Goal: Task Accomplishment & Management: Complete application form

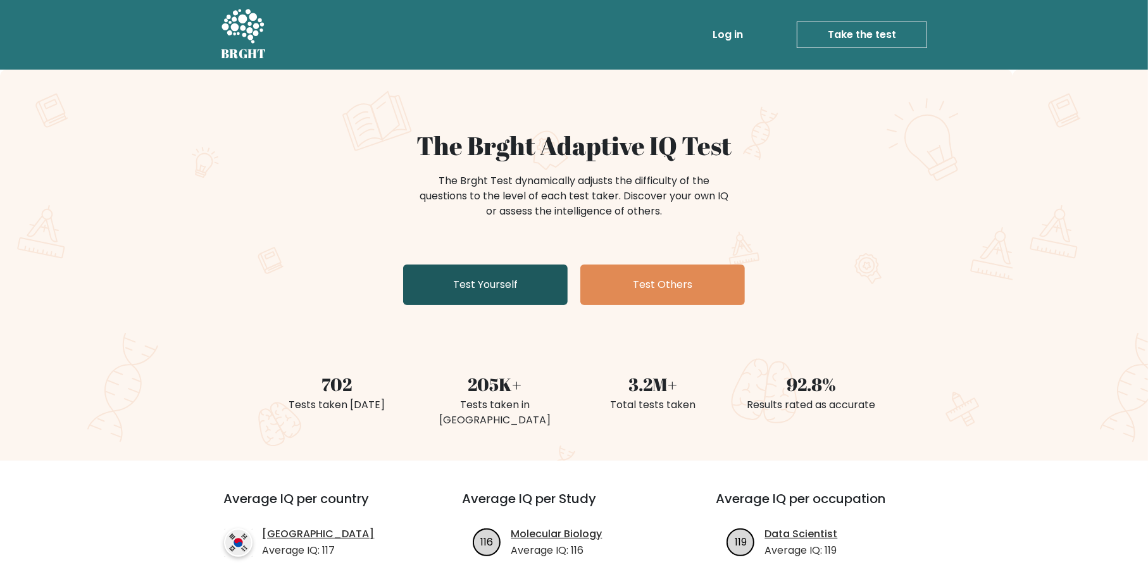
click at [482, 284] on link "Test Yourself" at bounding box center [485, 285] width 165 height 41
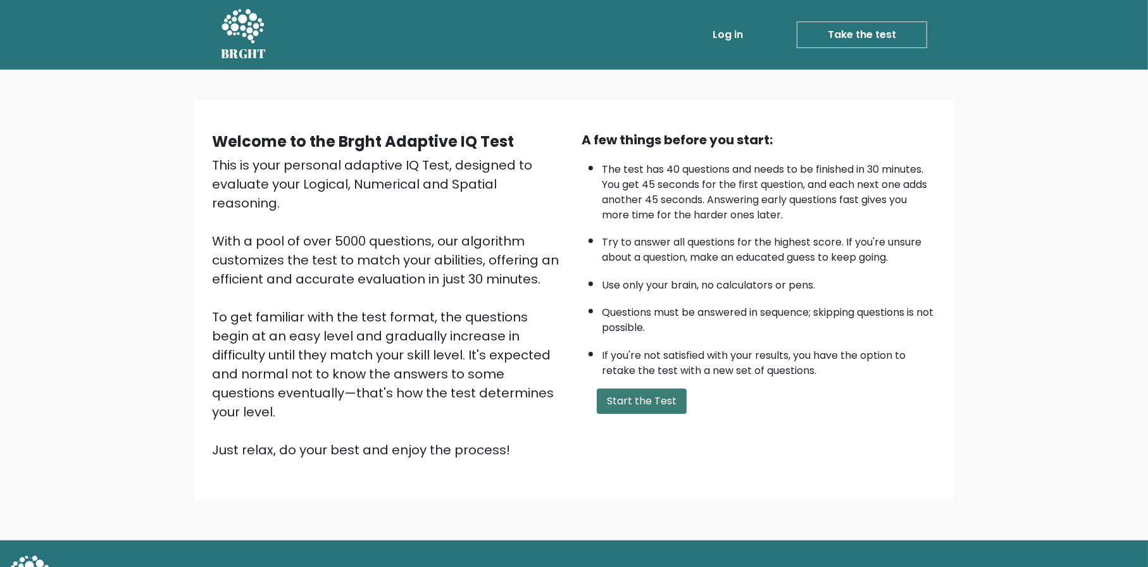
click at [621, 401] on button "Start the Test" at bounding box center [642, 401] width 90 height 25
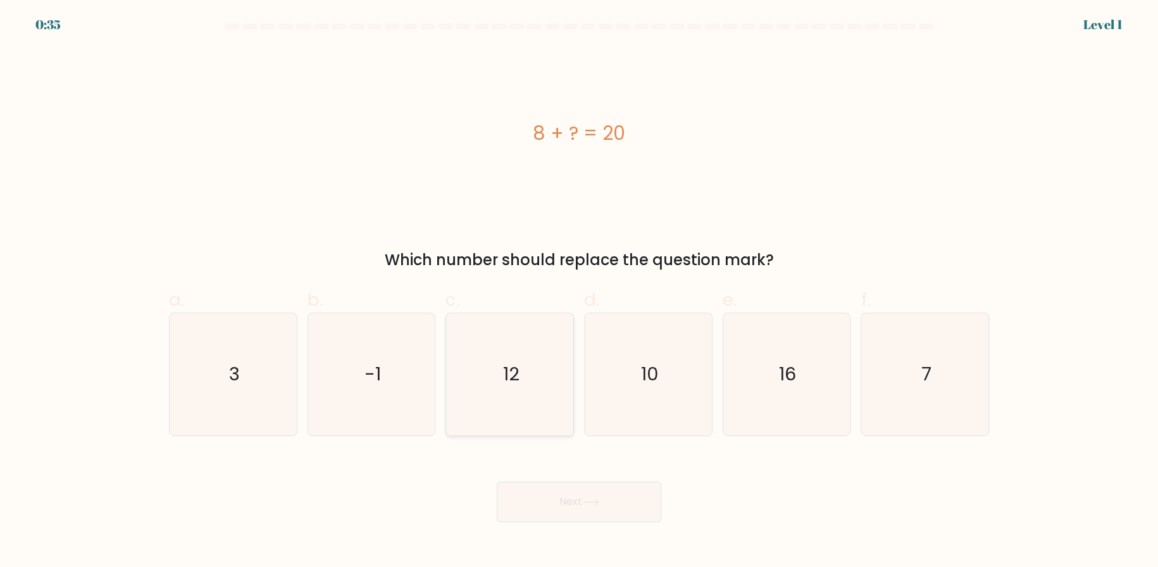
click at [533, 408] on icon "12" at bounding box center [510, 374] width 122 height 122
click at [579, 292] on input "c. 12" at bounding box center [579, 288] width 1 height 8
radio input "true"
click at [553, 491] on button "Next" at bounding box center [579, 502] width 165 height 41
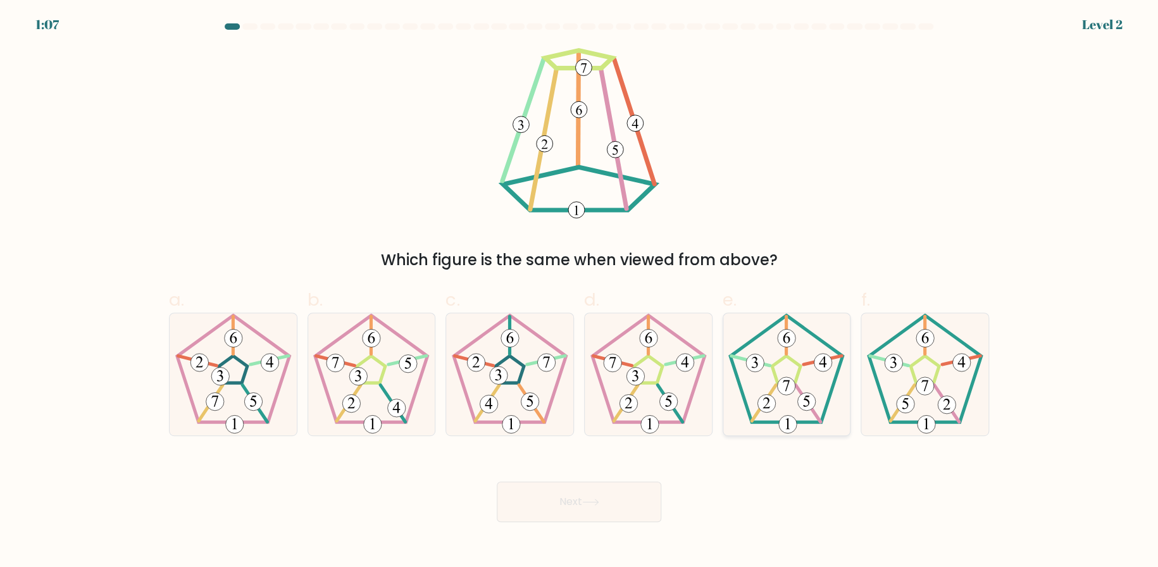
click at [790, 383] on 180 at bounding box center [787, 386] width 18 height 18
click at [580, 292] on input "e." at bounding box center [579, 288] width 1 height 8
radio input "true"
click at [541, 506] on button "Next" at bounding box center [579, 502] width 165 height 41
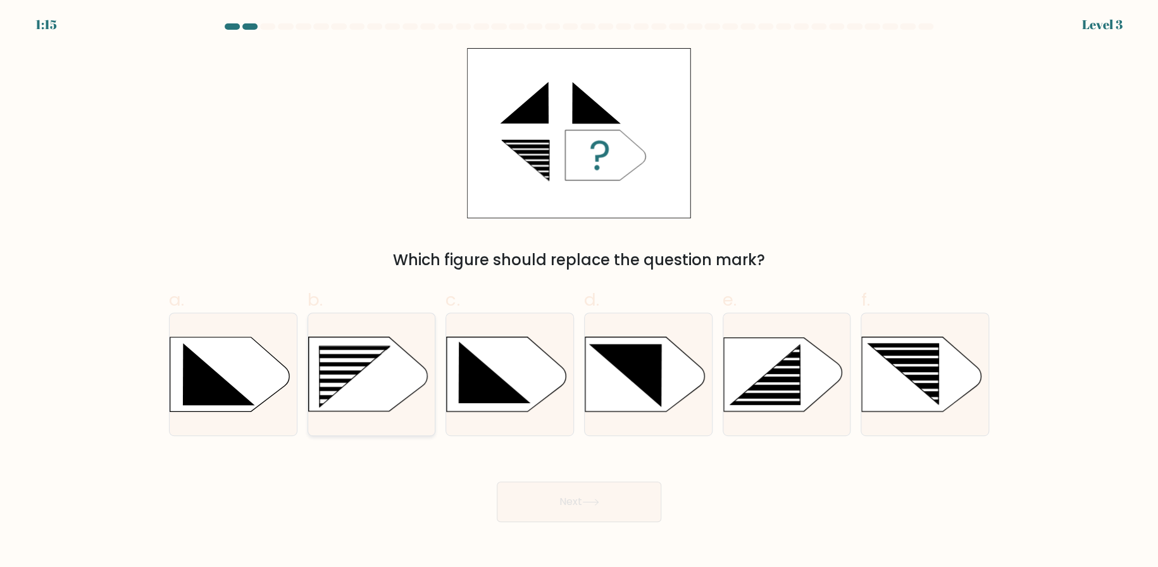
click at [374, 380] on rect at bounding box center [314, 346] width 330 height 251
click at [579, 292] on input "b." at bounding box center [579, 288] width 1 height 8
radio input "true"
click at [595, 513] on button "Next" at bounding box center [579, 502] width 165 height 41
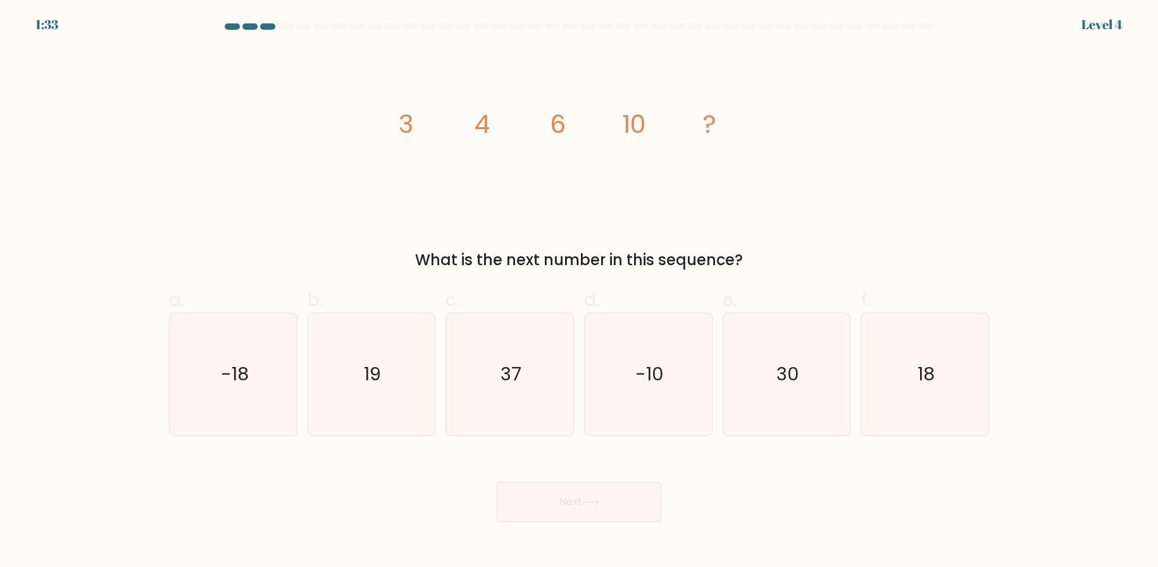
drag, startPoint x: 398, startPoint y: 125, endPoint x: 781, endPoint y: 263, distance: 407.9
click at [781, 263] on div "image/svg+xml 3 4 6 10 ? What is the next number in this sequence?" at bounding box center [579, 159] width 836 height 223
copy div "3 4 6 10 ? What is the next number in this sequence?"
click at [929, 380] on text "18" at bounding box center [926, 373] width 17 height 25
click at [580, 292] on input "f. 18" at bounding box center [579, 288] width 1 height 8
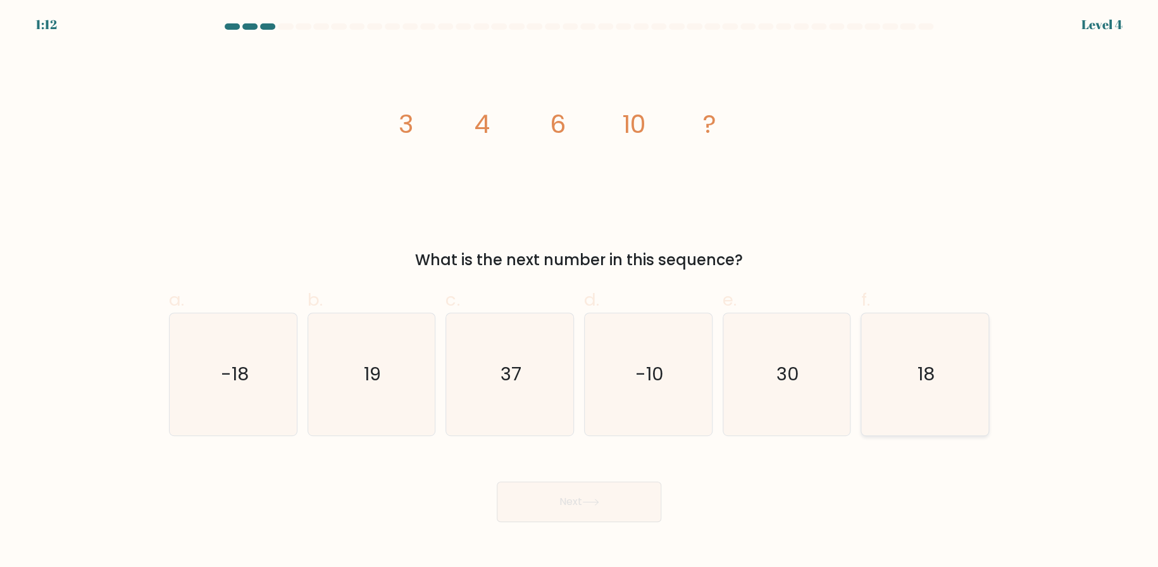
radio input "true"
click at [582, 515] on button "Next" at bounding box center [579, 502] width 165 height 41
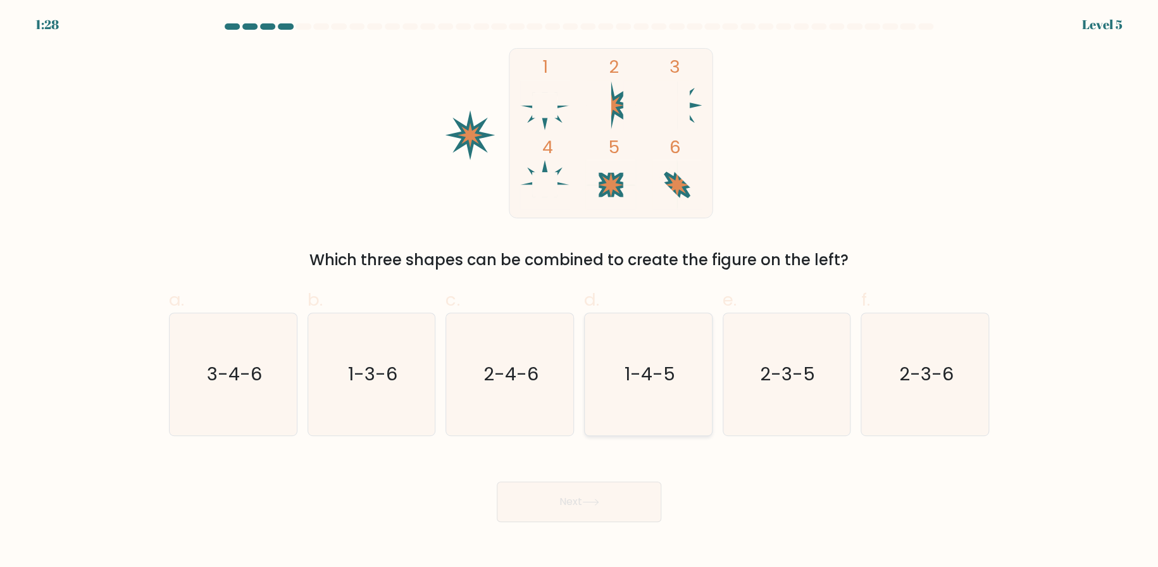
click at [645, 381] on text "1-4-5" at bounding box center [649, 373] width 51 height 25
click at [580, 292] on input "d. 1-4-5" at bounding box center [579, 288] width 1 height 8
radio input "true"
click at [574, 501] on button "Next" at bounding box center [579, 502] width 165 height 41
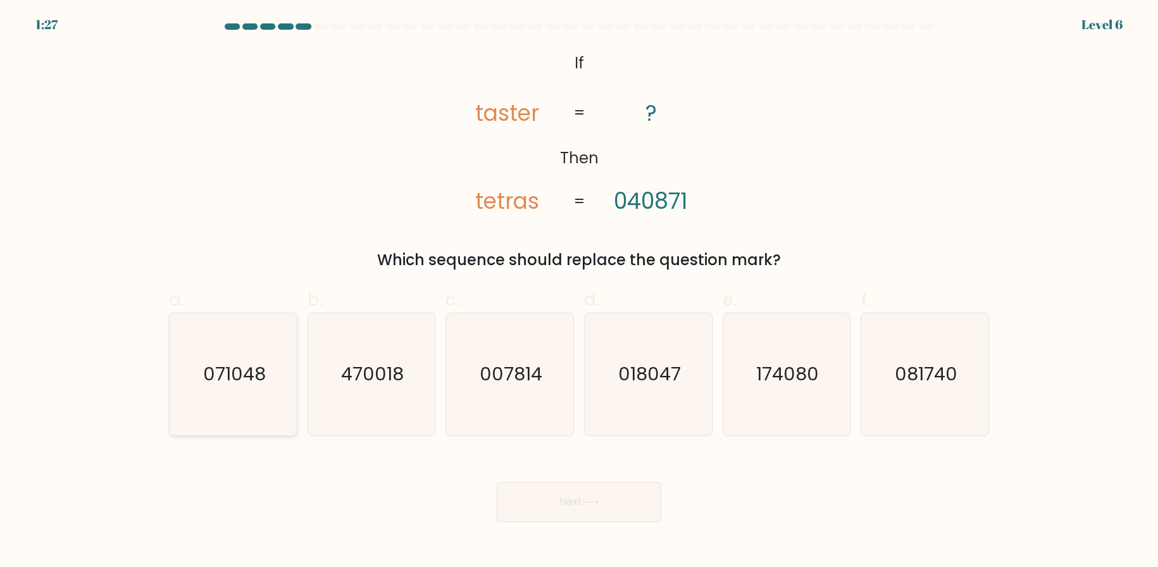
click at [222, 382] on text "071048" at bounding box center [234, 373] width 63 height 25
click at [579, 292] on input "a. 071048" at bounding box center [579, 288] width 1 height 8
radio input "true"
click at [580, 501] on button "Next" at bounding box center [579, 502] width 165 height 41
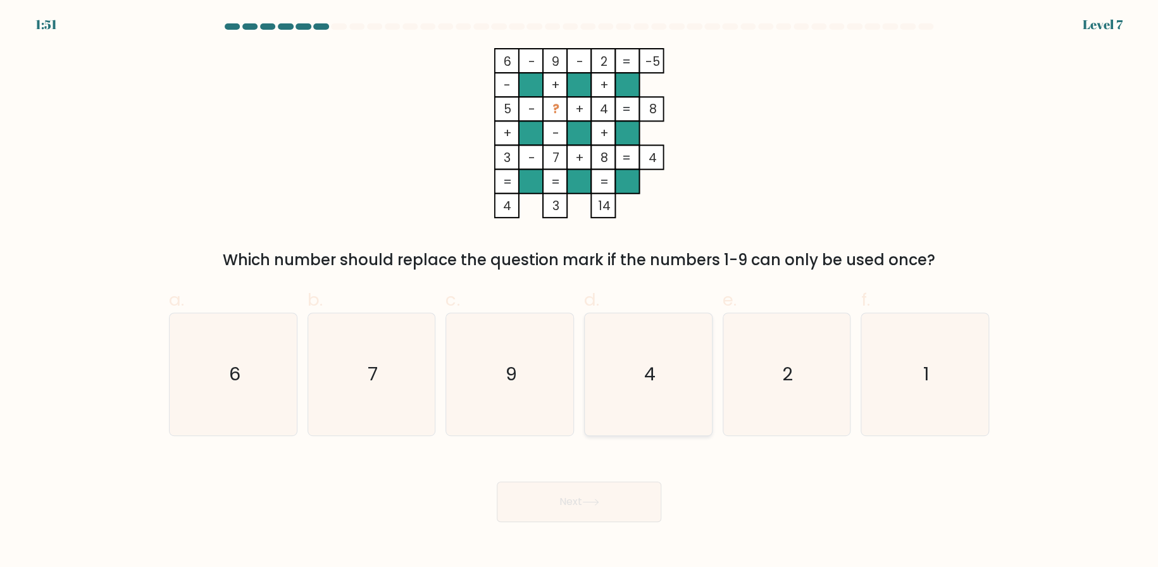
click at [661, 382] on icon "4" at bounding box center [648, 374] width 122 height 122
click at [580, 292] on input "d. 4" at bounding box center [579, 288] width 1 height 8
radio input "true"
click at [623, 491] on button "Next" at bounding box center [579, 502] width 165 height 41
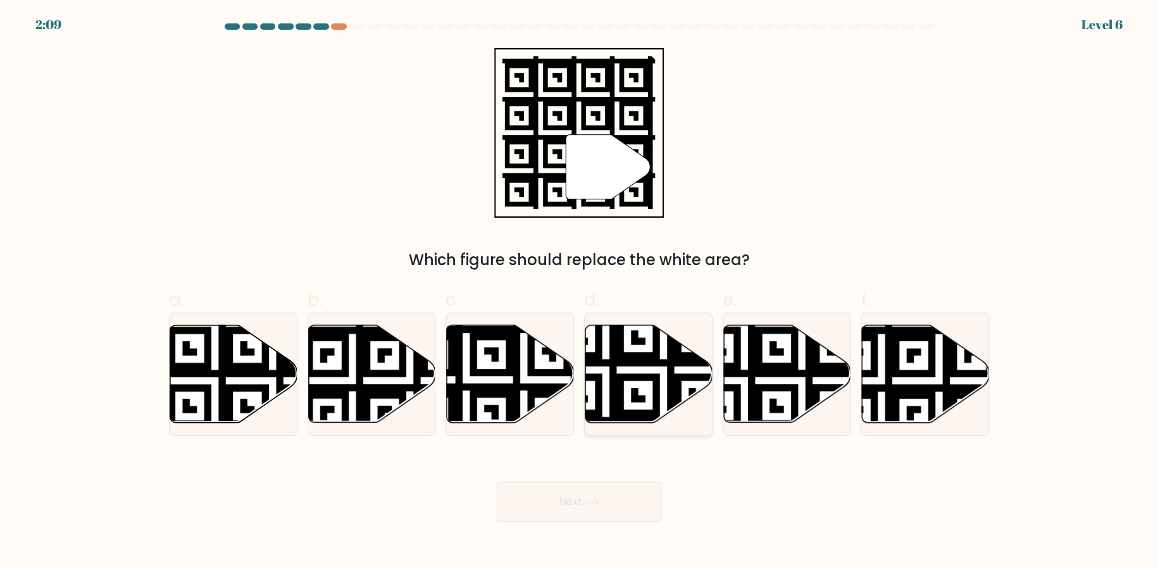
click at [667, 382] on icon at bounding box center [649, 373] width 127 height 97
click at [580, 292] on input "d." at bounding box center [579, 288] width 1 height 8
radio input "true"
click at [622, 509] on button "Next" at bounding box center [579, 502] width 165 height 41
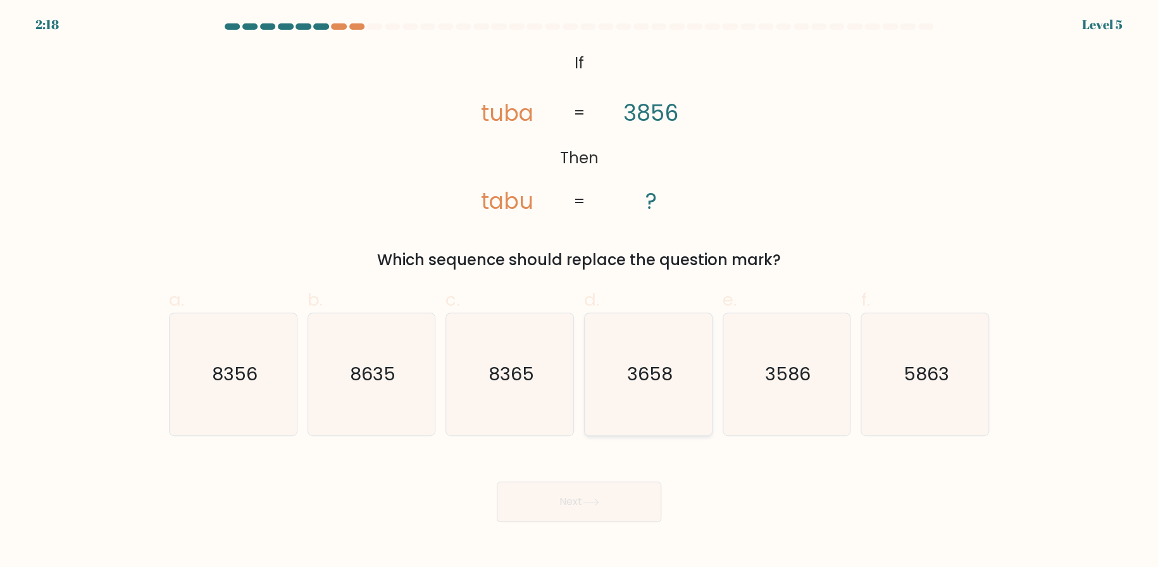
click at [643, 396] on icon "3658" at bounding box center [648, 374] width 122 height 122
click at [580, 292] on input "d. 3658" at bounding box center [579, 288] width 1 height 8
radio input "true"
click at [619, 502] on button "Next" at bounding box center [579, 502] width 165 height 41
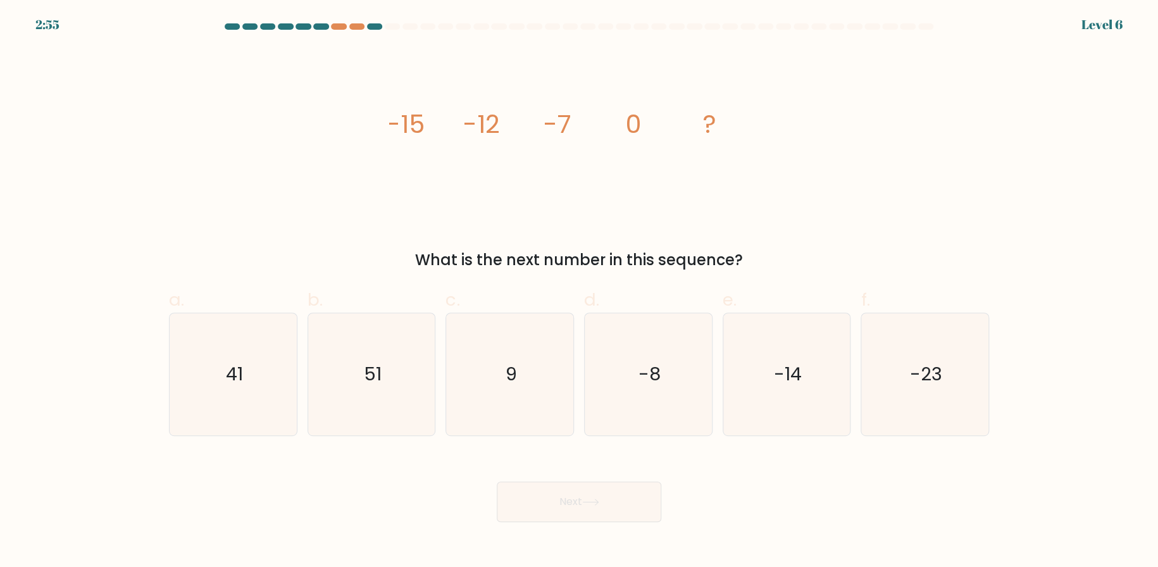
drag, startPoint x: 384, startPoint y: 113, endPoint x: 752, endPoint y: 259, distance: 396.1
click at [752, 259] on div "image/svg+xml -15 -12 -7 0 ? What is the next number in this sequence?" at bounding box center [579, 159] width 836 height 223
copy div "-15 -12 -7 0 ? What is the next number in this sequence?"
click at [531, 360] on icon "9" at bounding box center [510, 374] width 122 height 122
click at [579, 292] on input "c. 9" at bounding box center [579, 288] width 1 height 8
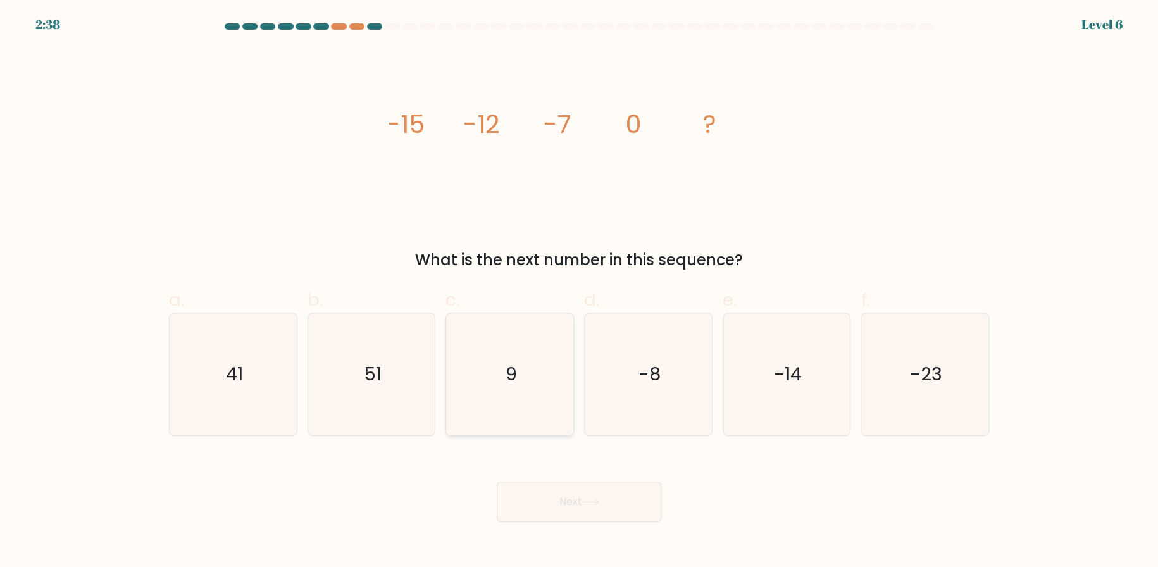
radio input "true"
click at [608, 510] on button "Next" at bounding box center [579, 502] width 165 height 41
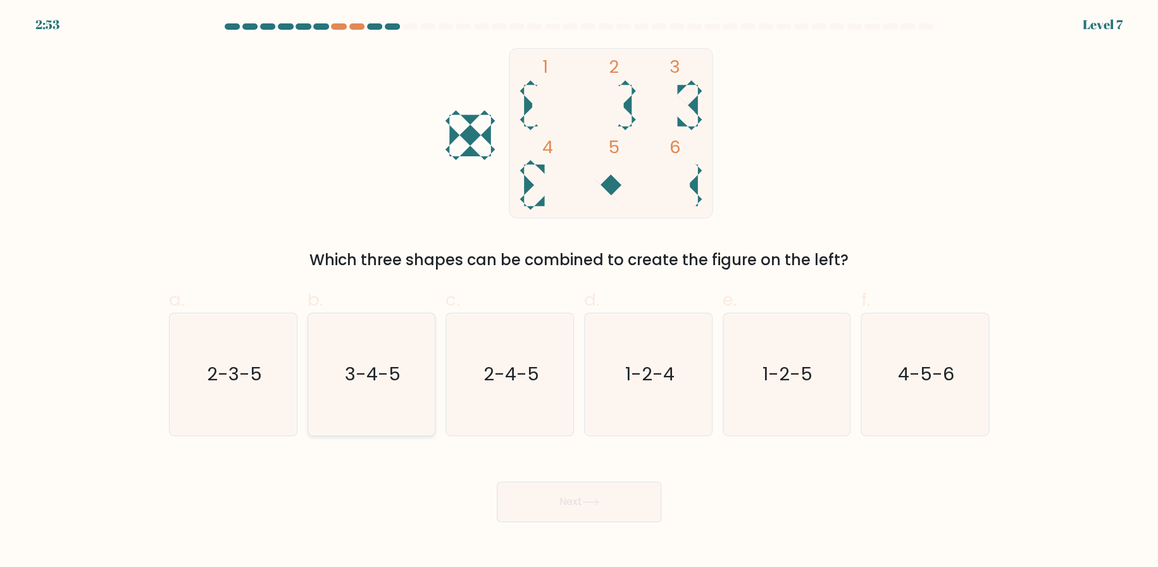
click at [323, 388] on icon "3-4-5" at bounding box center [371, 374] width 122 height 122
click at [579, 292] on input "b. 3-4-5" at bounding box center [579, 288] width 1 height 8
radio input "true"
click at [543, 489] on button "Next" at bounding box center [579, 502] width 165 height 41
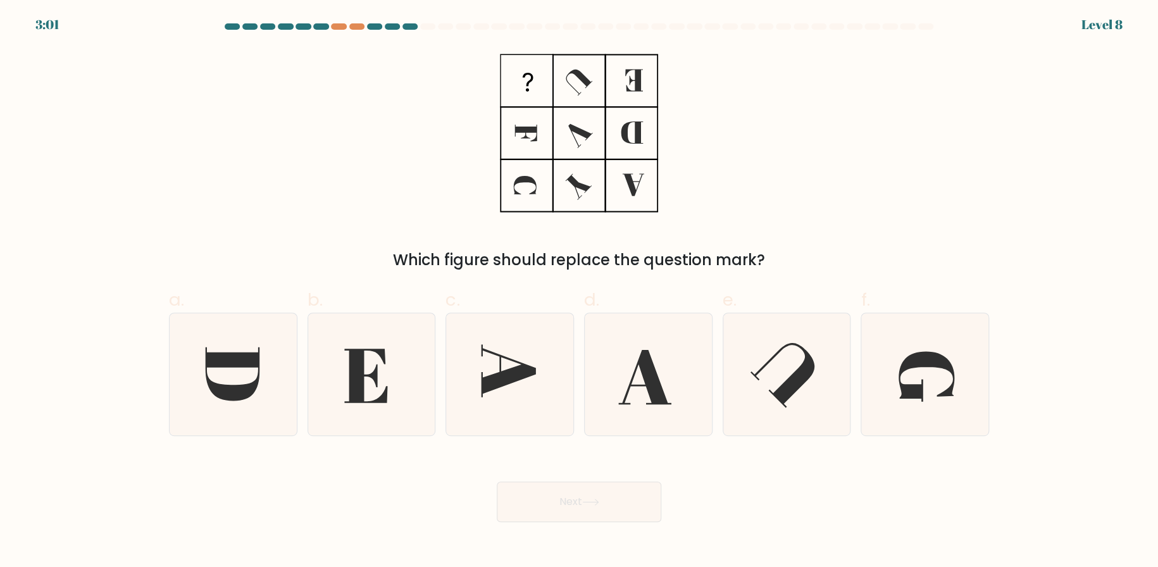
click at [1069, 387] on form at bounding box center [579, 272] width 1158 height 499
click at [931, 381] on icon at bounding box center [925, 374] width 122 height 122
click at [580, 292] on input "f." at bounding box center [579, 288] width 1 height 8
radio input "true"
click at [587, 492] on button "Next" at bounding box center [579, 502] width 165 height 41
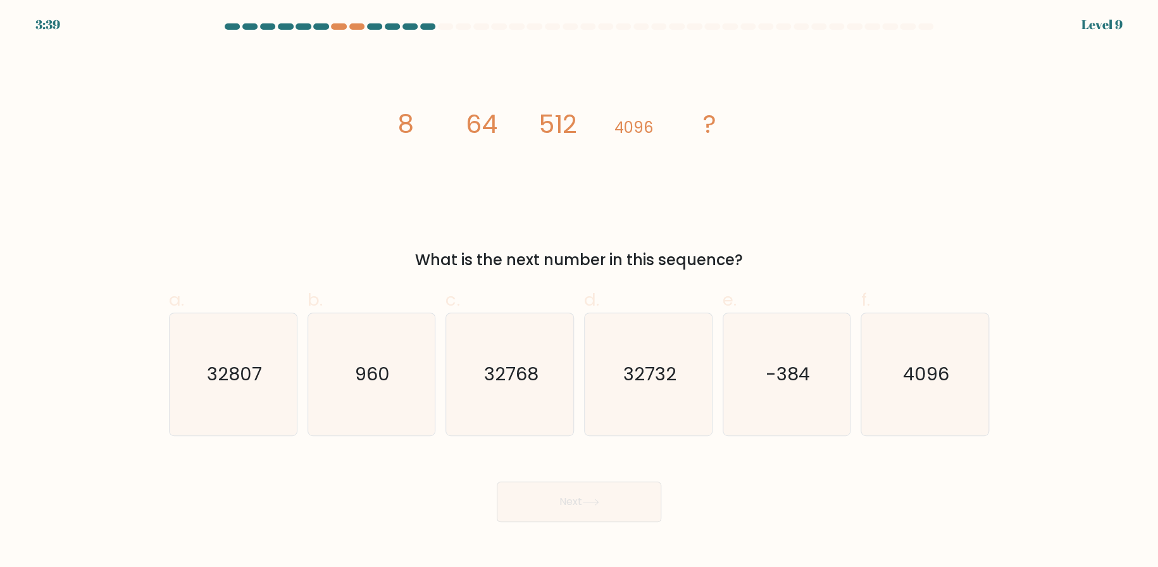
drag, startPoint x: 378, startPoint y: 110, endPoint x: 760, endPoint y: 258, distance: 409.2
click at [760, 258] on div "image/svg+xml 8 64 512 4096 ? What is the next number in this sequence?" at bounding box center [579, 159] width 836 height 223
copy div "8 64 512 4096 ? What is the next number in this sequence?"
click at [292, 223] on div "image/svg+xml 8 64 512 4096 ? What is the next number in this sequence?" at bounding box center [579, 159] width 836 height 223
click at [533, 387] on text "32768" at bounding box center [511, 373] width 54 height 25
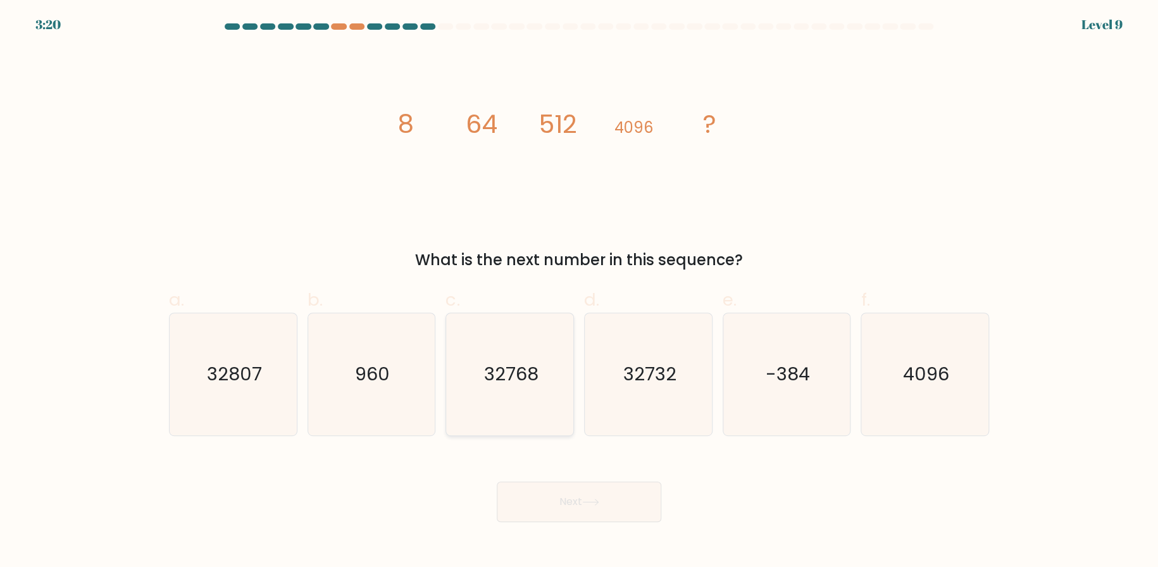
click at [579, 292] on input "c. 32768" at bounding box center [579, 288] width 1 height 8
radio input "true"
click at [576, 492] on button "Next" at bounding box center [579, 502] width 165 height 41
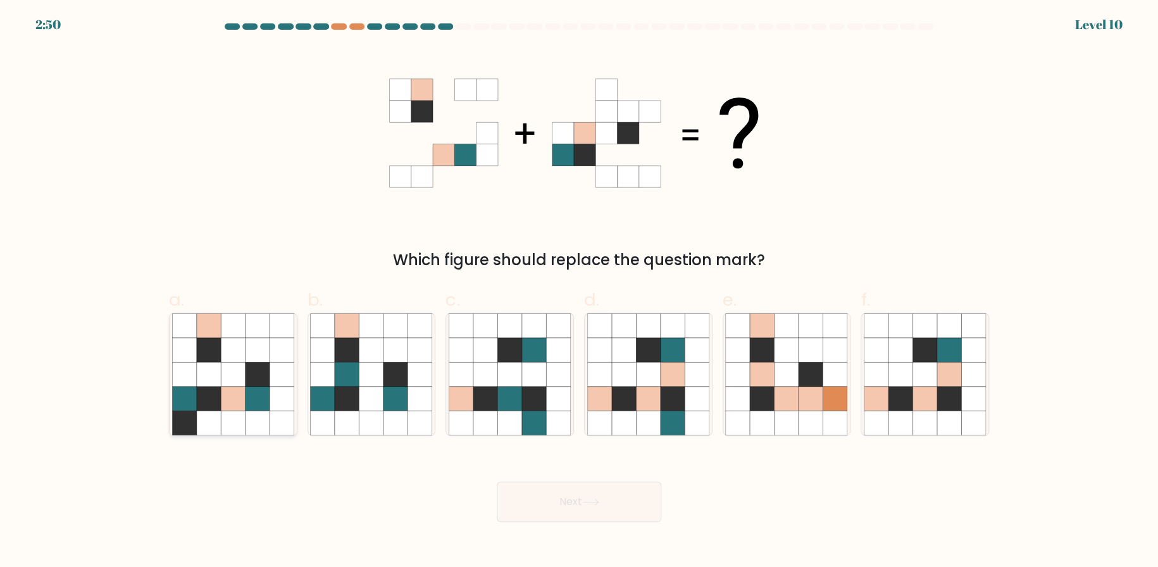
click at [218, 377] on icon at bounding box center [209, 374] width 24 height 24
click at [579, 292] on input "a." at bounding box center [579, 288] width 1 height 8
radio input "true"
click at [614, 486] on button "Next" at bounding box center [579, 502] width 165 height 41
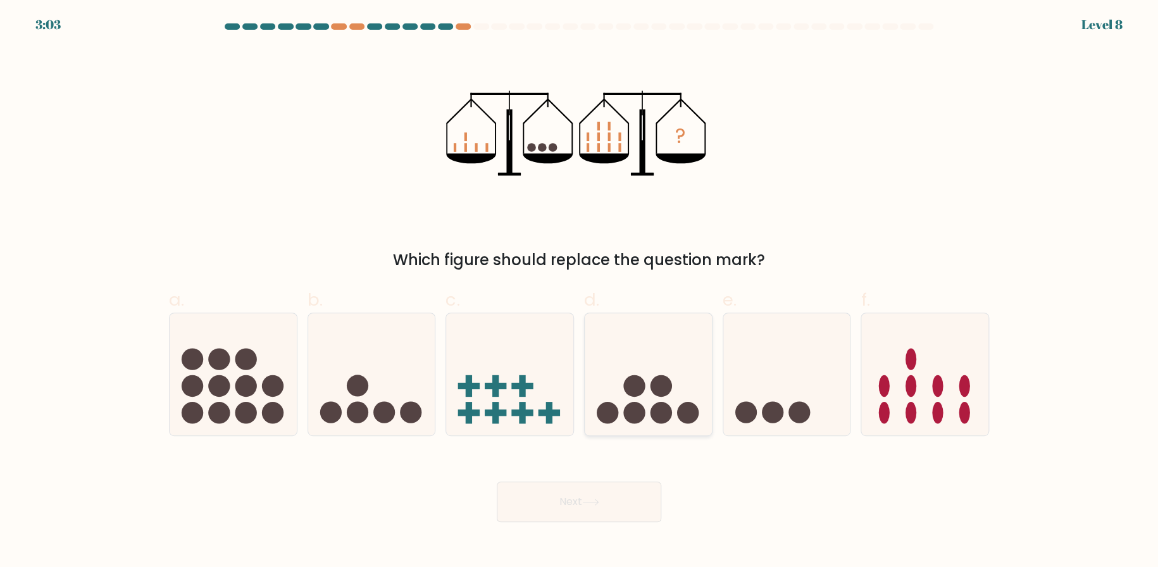
click at [625, 398] on icon at bounding box center [648, 374] width 127 height 105
click at [580, 292] on input "d." at bounding box center [579, 288] width 1 height 8
radio input "true"
click at [597, 504] on icon at bounding box center [590, 502] width 17 height 7
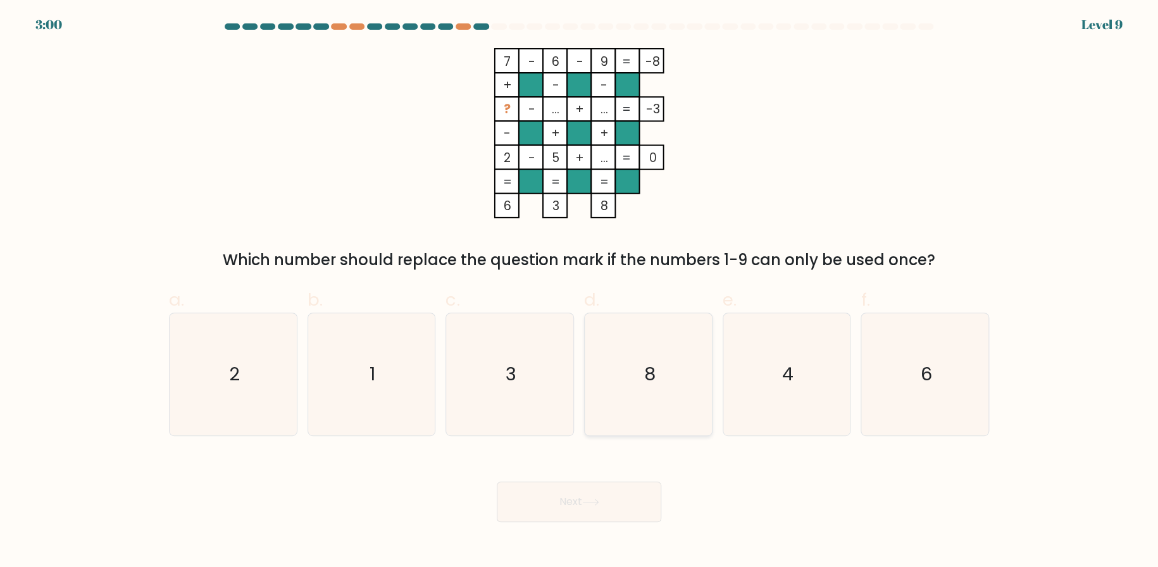
click at [672, 379] on icon "8" at bounding box center [648, 374] width 122 height 122
click at [580, 292] on input "d. 8" at bounding box center [579, 288] width 1 height 8
radio input "true"
click at [561, 503] on button "Next" at bounding box center [579, 502] width 165 height 41
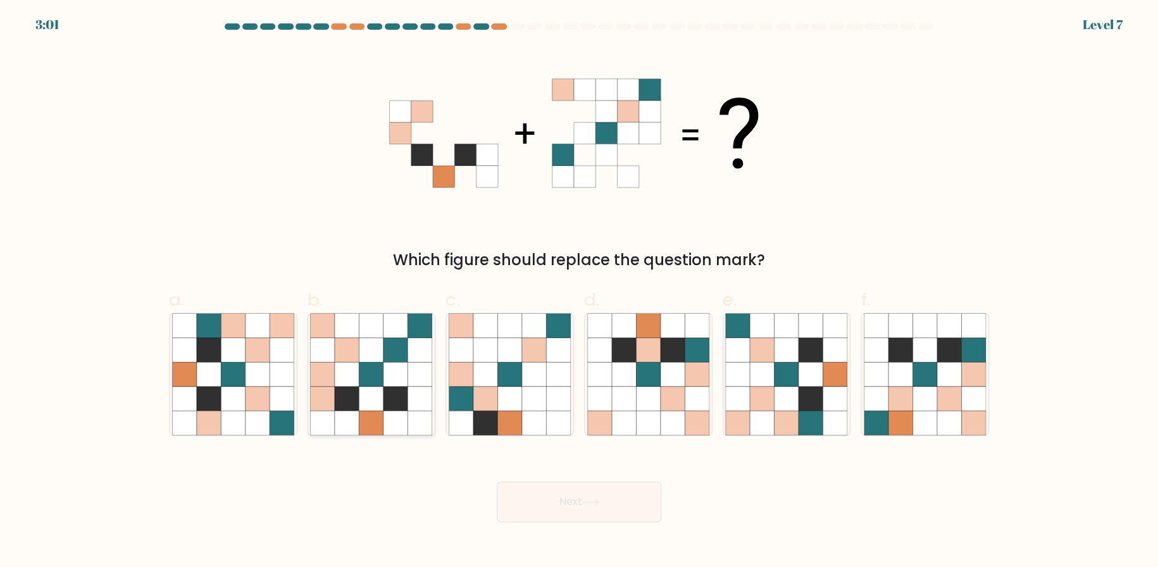
click at [358, 353] on icon at bounding box center [347, 350] width 24 height 24
click at [579, 292] on input "b." at bounding box center [579, 288] width 1 height 8
radio input "true"
click at [622, 501] on button "Next" at bounding box center [579, 502] width 165 height 41
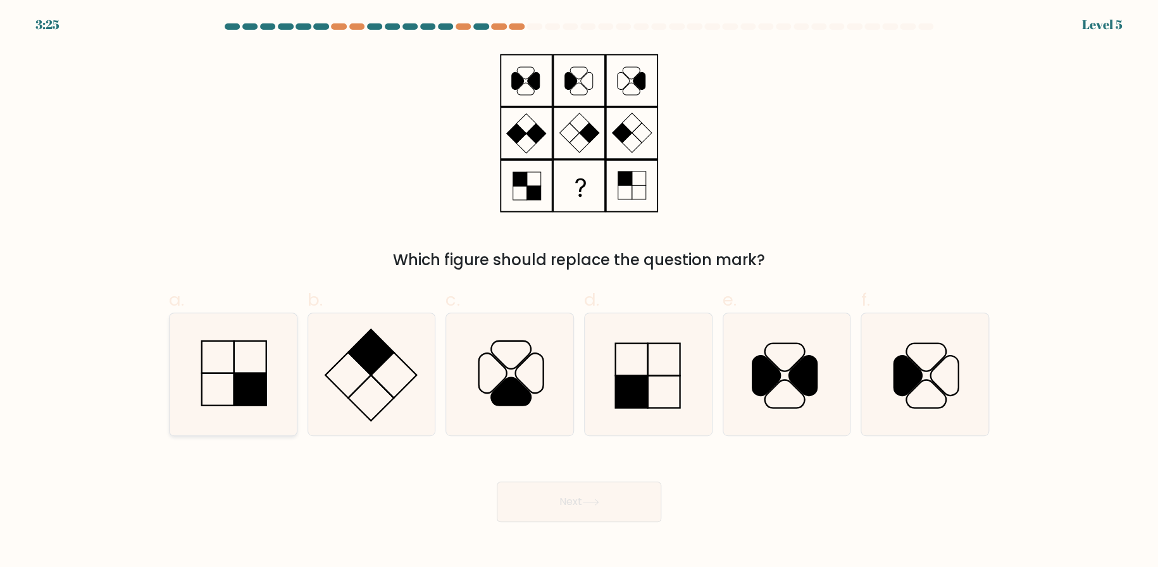
click at [222, 367] on icon at bounding box center [233, 374] width 122 height 122
click at [579, 292] on input "a." at bounding box center [579, 288] width 1 height 8
radio input "true"
click at [577, 501] on button "Next" at bounding box center [579, 502] width 165 height 41
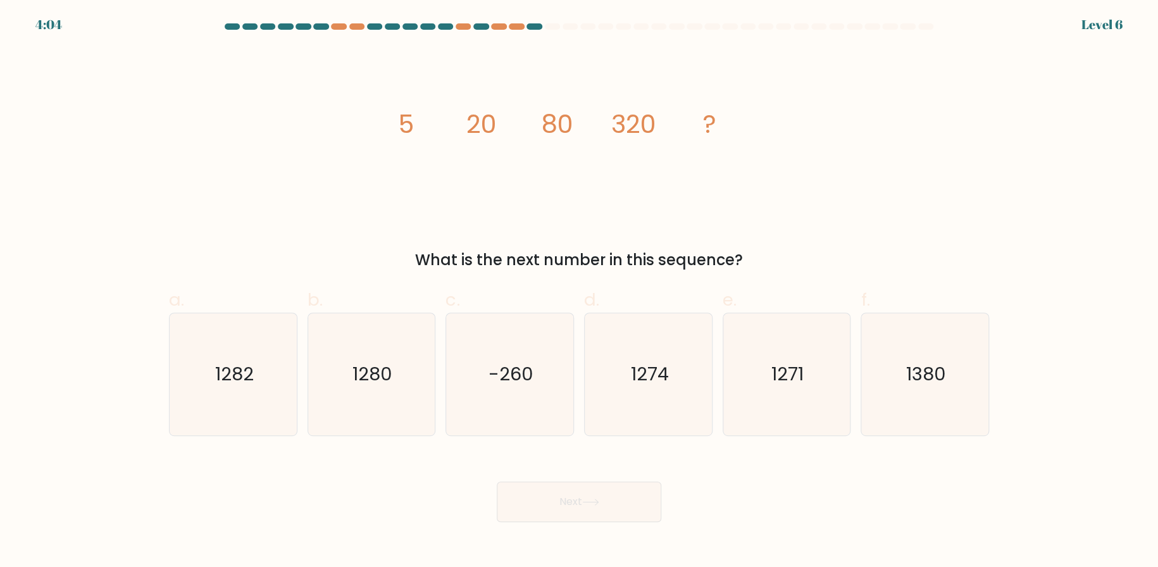
drag, startPoint x: 394, startPoint y: 117, endPoint x: 754, endPoint y: 268, distance: 390.4
click at [754, 268] on div "image/svg+xml 5 20 80 320 ? What is the next number in this sequence?" at bounding box center [579, 159] width 836 height 223
copy div "5 20 80 320 ? What is the next number in this sequence?"
click at [909, 213] on div "image/svg+xml 5 20 80 320 ? What is the next number in this sequence?" at bounding box center [579, 159] width 836 height 223
click at [348, 364] on icon "1280" at bounding box center [371, 374] width 122 height 122
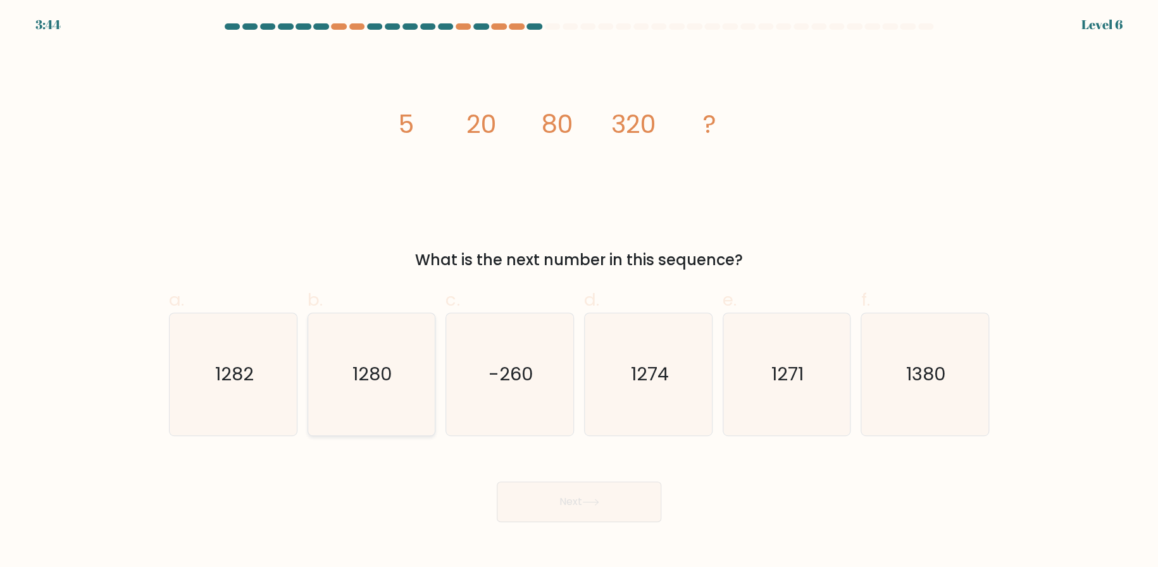
click at [579, 292] on input "b. 1280" at bounding box center [579, 288] width 1 height 8
radio input "true"
click at [634, 499] on button "Next" at bounding box center [579, 502] width 165 height 41
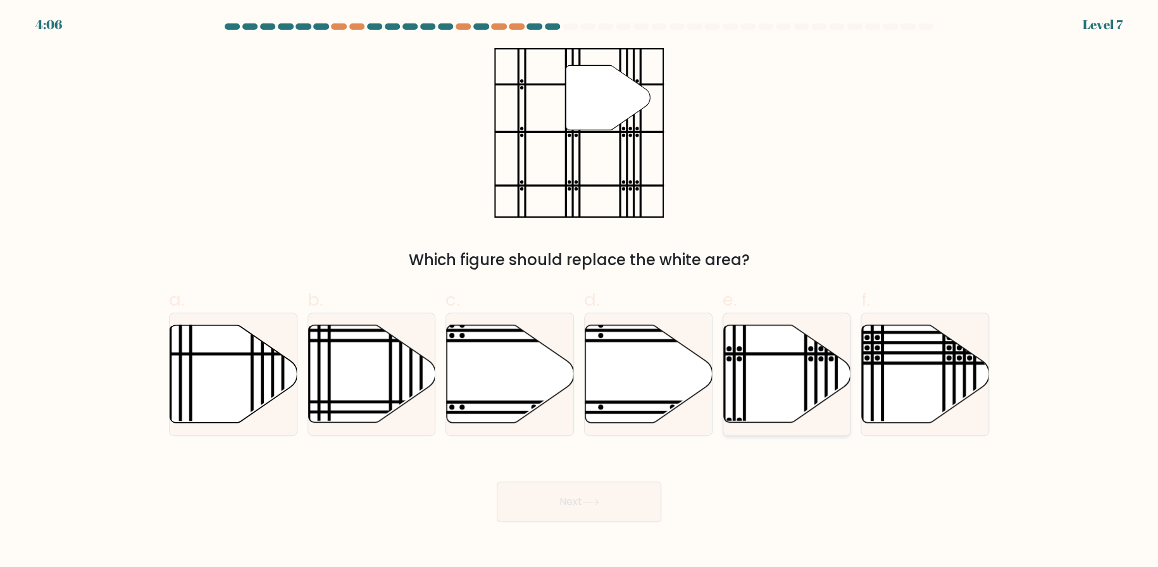
click at [765, 363] on icon at bounding box center [787, 373] width 127 height 97
click at [580, 292] on input "e." at bounding box center [579, 288] width 1 height 8
radio input "true"
click at [566, 507] on button "Next" at bounding box center [579, 502] width 165 height 41
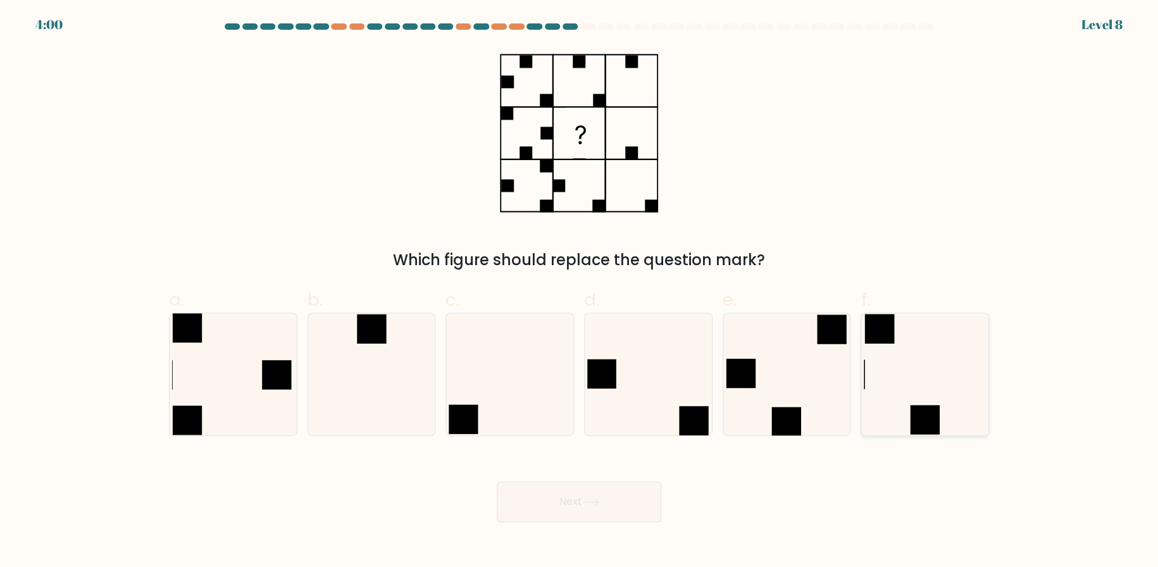
click at [924, 402] on icon at bounding box center [925, 374] width 122 height 122
click at [580, 292] on input "f." at bounding box center [579, 288] width 1 height 8
radio input "true"
click at [563, 510] on button "Next" at bounding box center [579, 502] width 165 height 41
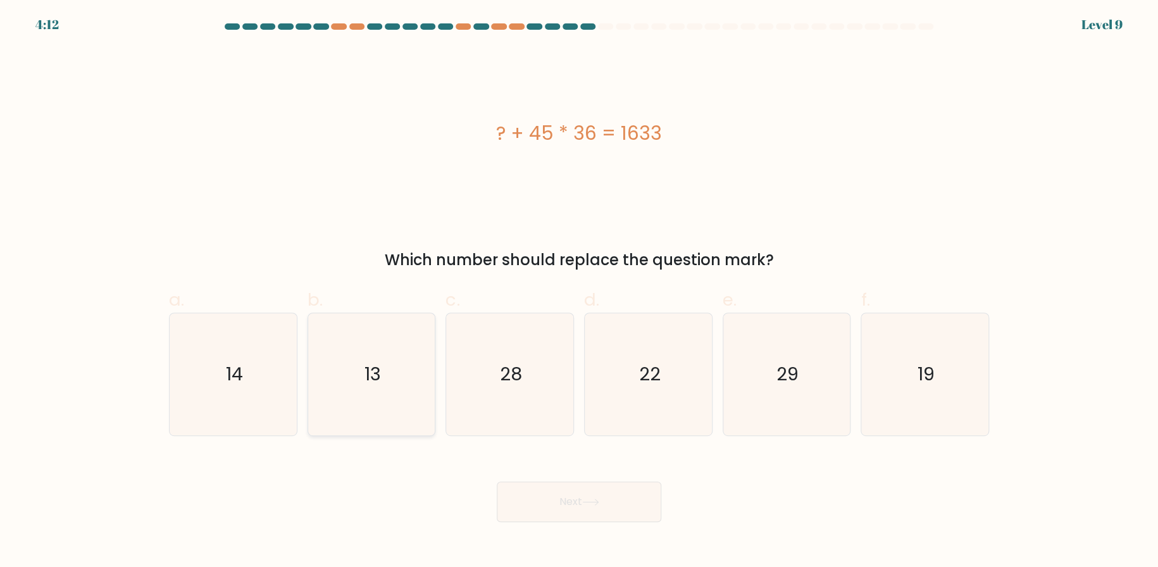
click at [367, 398] on icon "13" at bounding box center [371, 374] width 122 height 122
click at [579, 292] on input "b. 13" at bounding box center [579, 288] width 1 height 8
radio input "true"
click at [580, 501] on button "Next" at bounding box center [579, 502] width 165 height 41
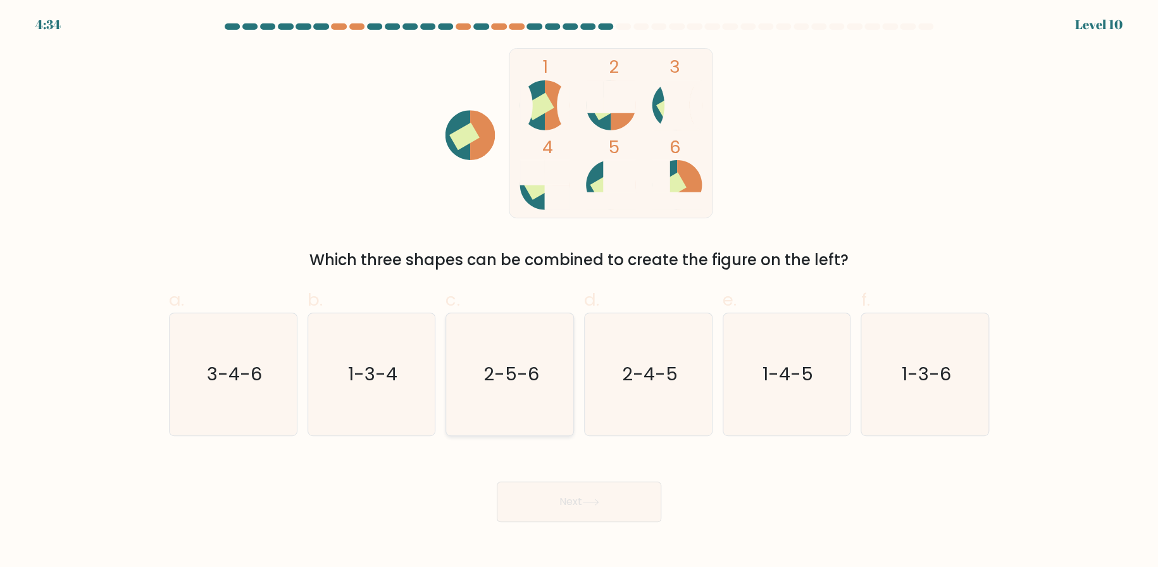
click at [527, 388] on icon "2-5-6" at bounding box center [510, 374] width 122 height 122
click at [579, 292] on input "c. 2-5-6" at bounding box center [579, 288] width 1 height 8
radio input "true"
click at [580, 497] on button "Next" at bounding box center [579, 502] width 165 height 41
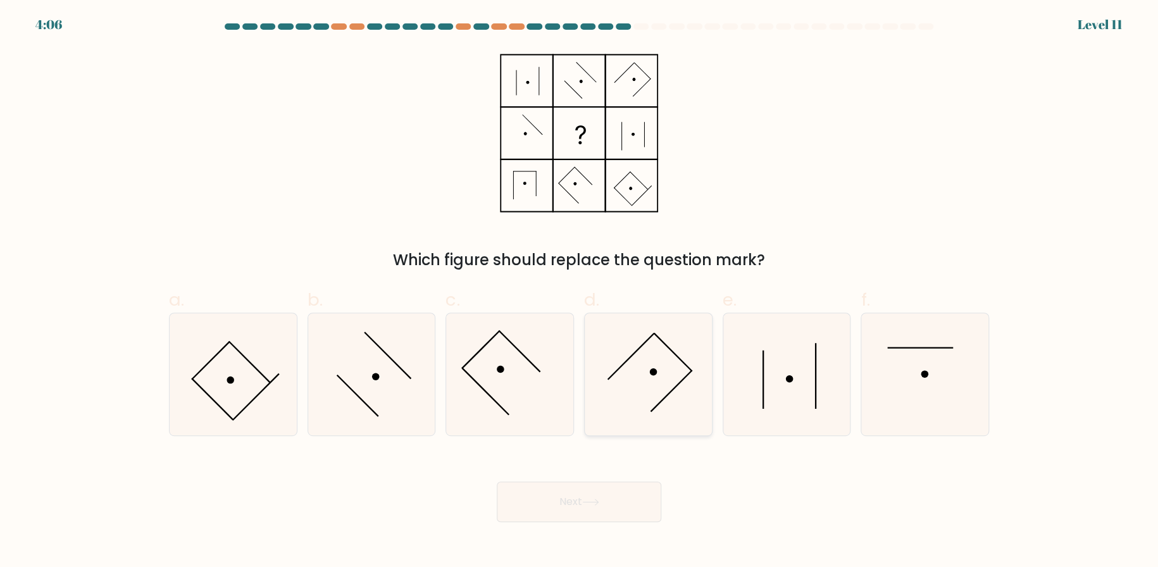
click at [672, 394] on icon at bounding box center [648, 374] width 122 height 122
click at [580, 292] on input "d." at bounding box center [579, 288] width 1 height 8
radio input "true"
click at [621, 508] on button "Next" at bounding box center [579, 502] width 165 height 41
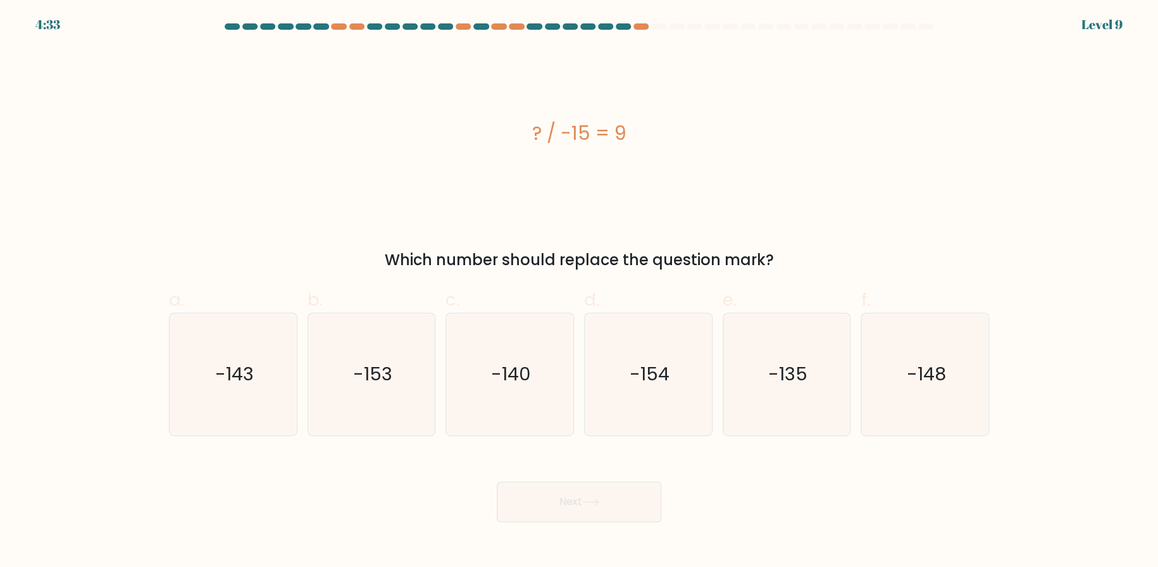
drag, startPoint x: 518, startPoint y: 109, endPoint x: 796, endPoint y: 261, distance: 317.0
click at [796, 261] on div "? / -15 = 9 Which number should replace the question mark?" at bounding box center [579, 159] width 836 height 223
copy div "? / -15 = 9 Which number should replace the question mark?"
click at [387, 192] on div "? / -15 = 9" at bounding box center [579, 133] width 820 height 170
click at [762, 375] on icon "-135" at bounding box center [786, 374] width 122 height 122
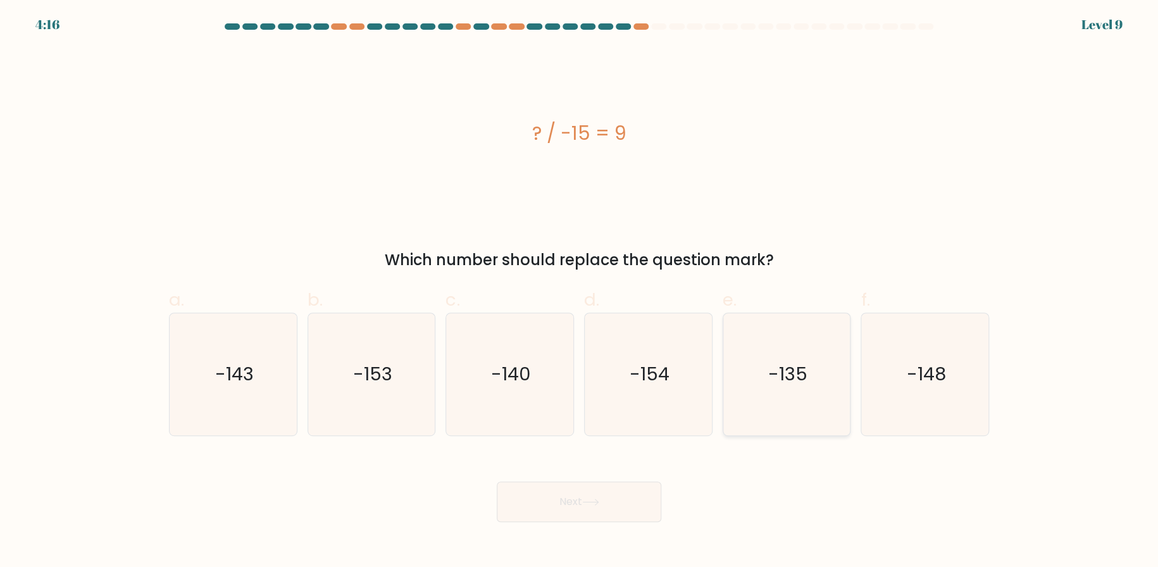
click at [580, 292] on input "e. -135" at bounding box center [579, 288] width 1 height 8
radio input "true"
click at [590, 491] on button "Next" at bounding box center [579, 502] width 165 height 41
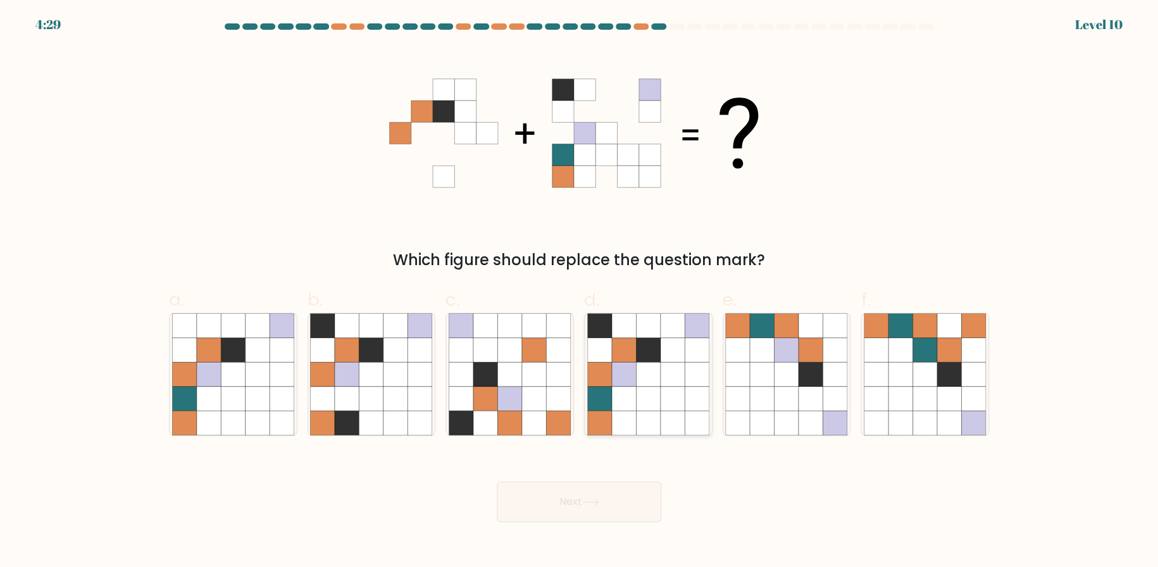
click at [656, 379] on icon at bounding box center [648, 374] width 24 height 24
click at [580, 292] on input "d." at bounding box center [579, 288] width 1 height 8
radio input "true"
click at [596, 508] on button "Next" at bounding box center [579, 502] width 165 height 41
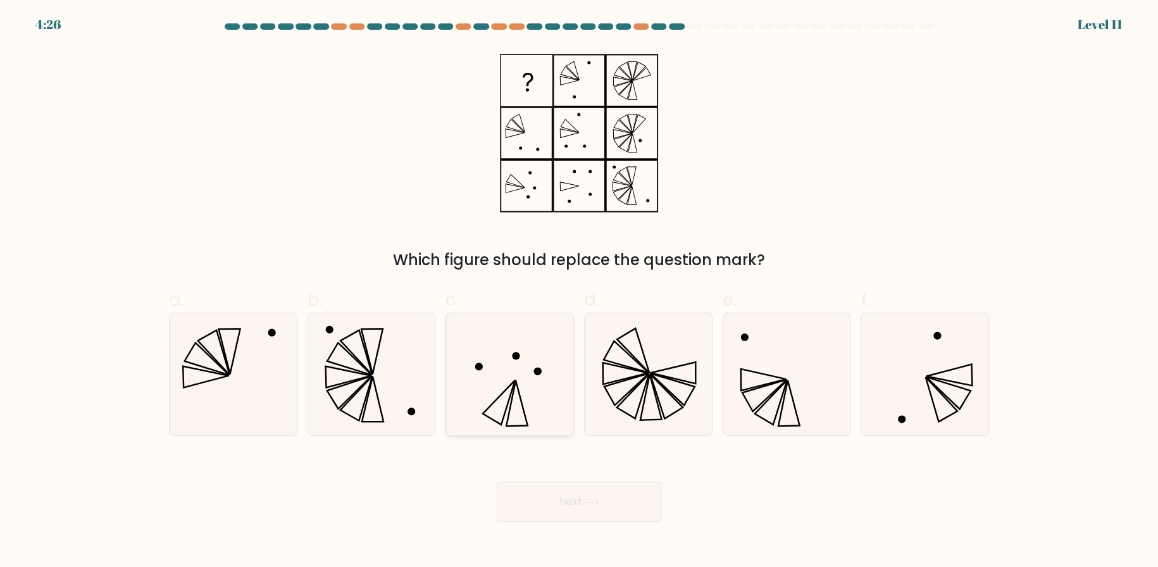
click at [532, 361] on icon at bounding box center [510, 374] width 122 height 122
click at [579, 292] on input "c." at bounding box center [579, 288] width 1 height 8
radio input "true"
click at [620, 515] on button "Next" at bounding box center [579, 502] width 165 height 41
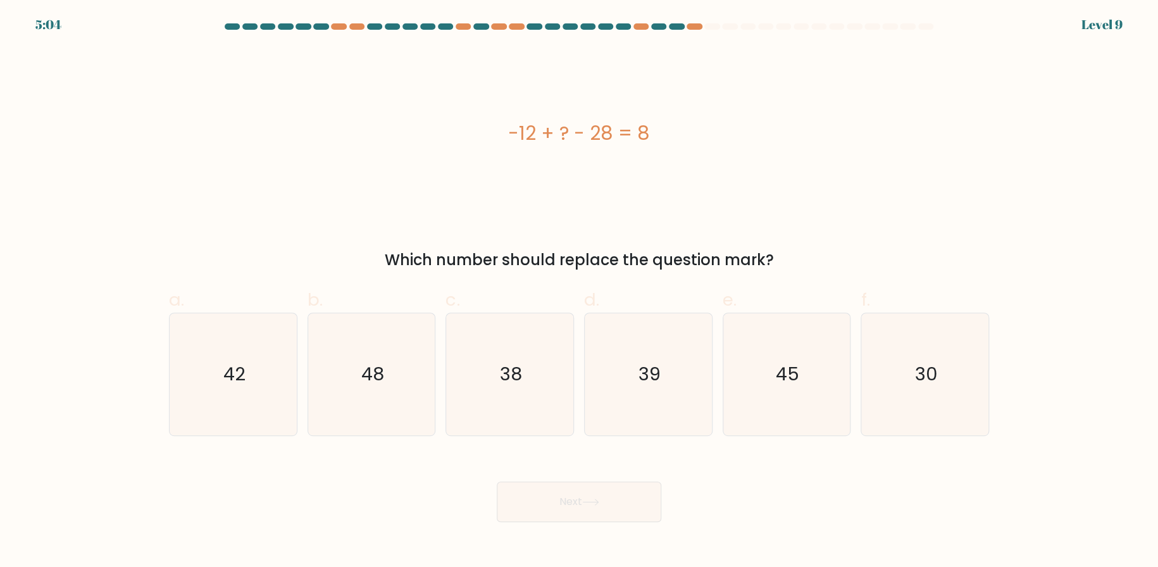
drag, startPoint x: 510, startPoint y: 130, endPoint x: 775, endPoint y: 258, distance: 294.5
click at [775, 258] on div "-12 + ? - 28 = 8 Which number should replace the question mark?" at bounding box center [579, 159] width 836 height 223
copy div "-12 + ? - 28 = 8 Which number should replace the question mark?"
click at [386, 133] on div "-12 + ? - 28 = 8" at bounding box center [579, 133] width 820 height 28
click at [397, 361] on icon "48" at bounding box center [371, 374] width 122 height 122
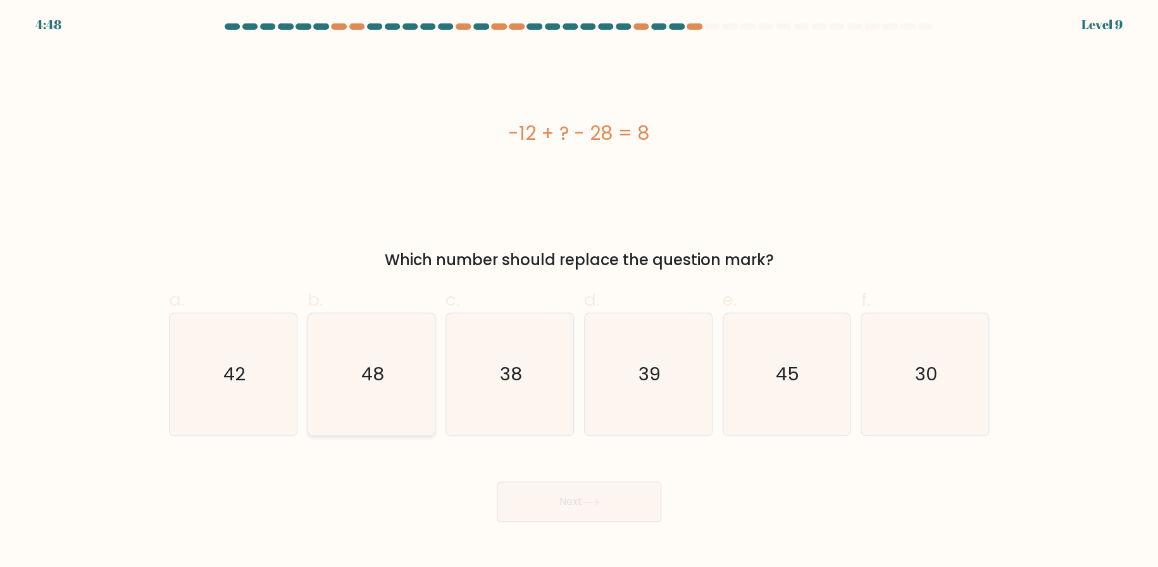
click at [579, 292] on input "b. 48" at bounding box center [579, 288] width 1 height 8
radio input "true"
click at [589, 510] on button "Next" at bounding box center [579, 502] width 165 height 41
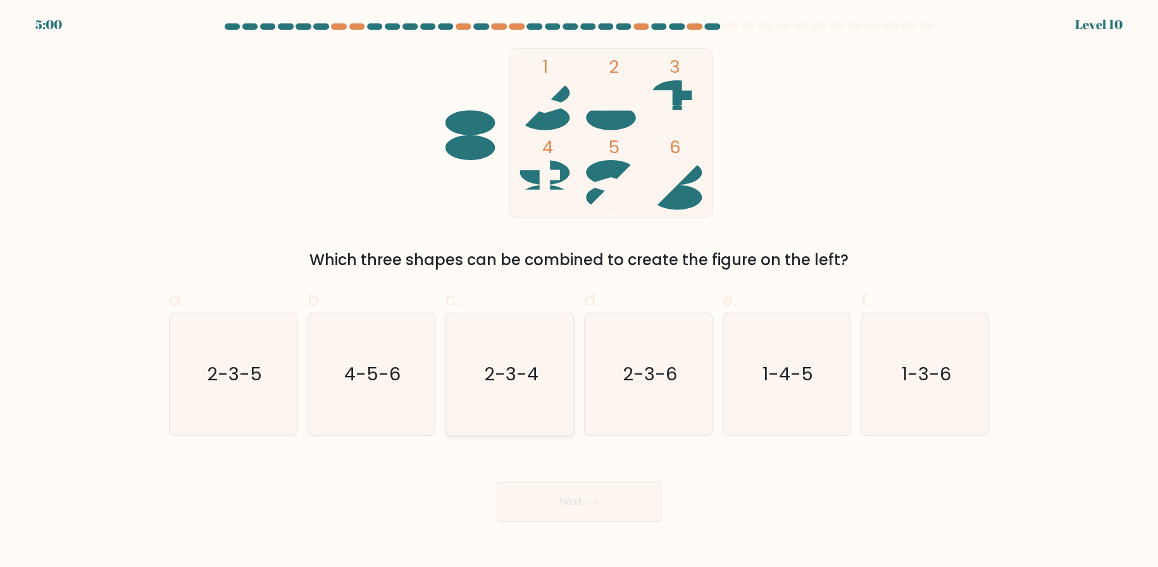
click at [506, 384] on text "2-3-4" at bounding box center [511, 373] width 54 height 25
click at [579, 292] on input "c. 2-3-4" at bounding box center [579, 288] width 1 height 8
radio input "true"
click at [572, 499] on button "Next" at bounding box center [579, 502] width 165 height 41
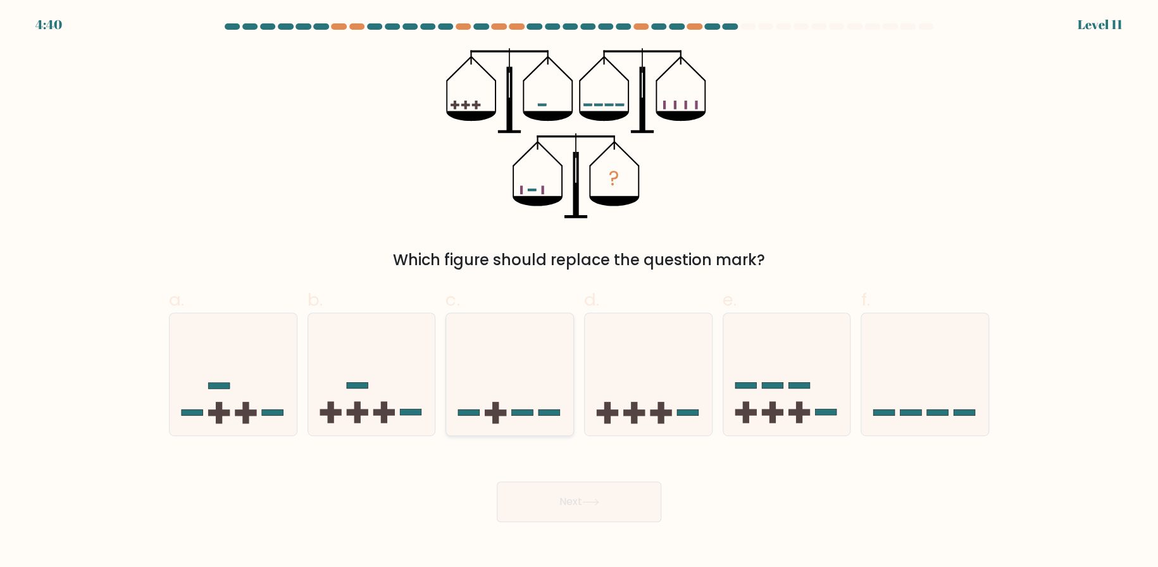
drag, startPoint x: 522, startPoint y: 368, endPoint x: 522, endPoint y: 375, distance: 7.0
click at [522, 375] on icon at bounding box center [509, 374] width 127 height 105
click at [579, 292] on input "c." at bounding box center [579, 288] width 1 height 8
radio input "true"
click at [579, 502] on button "Next" at bounding box center [579, 502] width 165 height 41
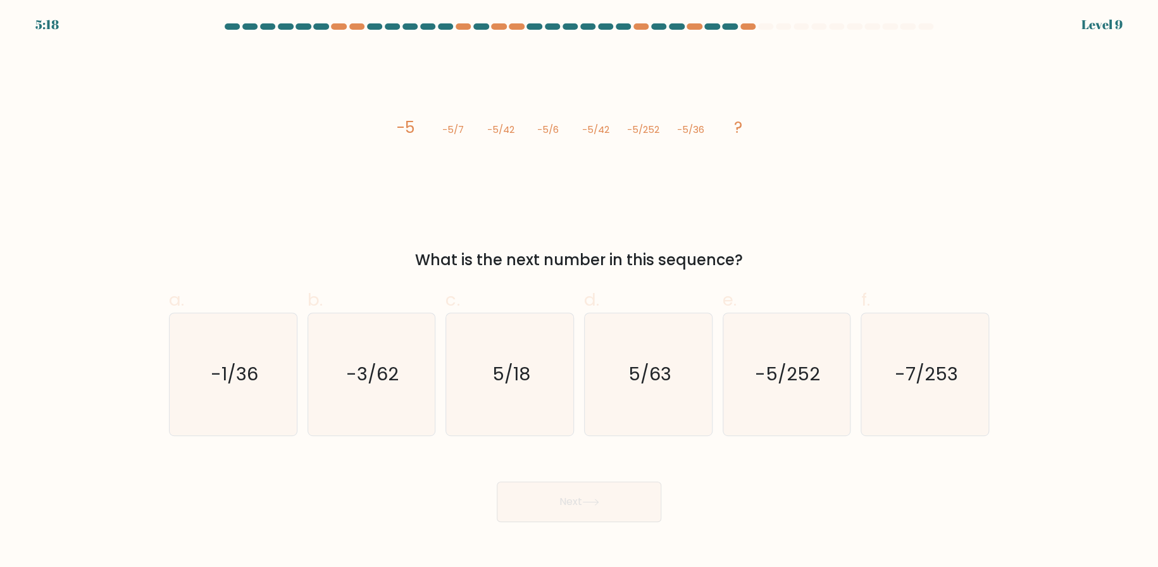
drag, startPoint x: 398, startPoint y: 127, endPoint x: 754, endPoint y: 267, distance: 382.1
click at [754, 267] on div "image/svg+xml -5 -5/7 -5/42 -5/6 -5/42 -5/252 -5/36 ? What is the next number i…" at bounding box center [579, 159] width 836 height 223
copy div "-5 -5/7 -5/42 -5/6 -5/42 -5/252 -5/36 ? What is the next number in this sequenc…"
click at [256, 139] on div "image/svg+xml -5 -5/7 -5/42 -5/6 -5/42 -5/252 -5/36 ? What is the next number i…" at bounding box center [579, 159] width 836 height 223
click at [801, 368] on text "-5/252" at bounding box center [787, 373] width 65 height 25
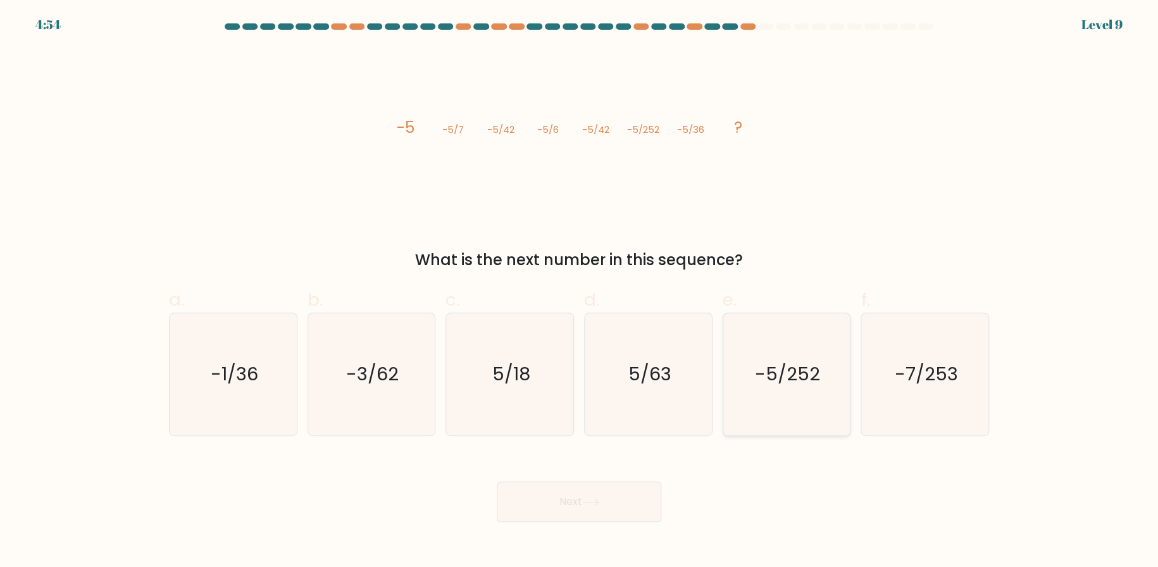
click at [580, 292] on input "e. -5/252" at bounding box center [579, 288] width 1 height 8
radio input "true"
click at [620, 505] on button "Next" at bounding box center [579, 502] width 165 height 41
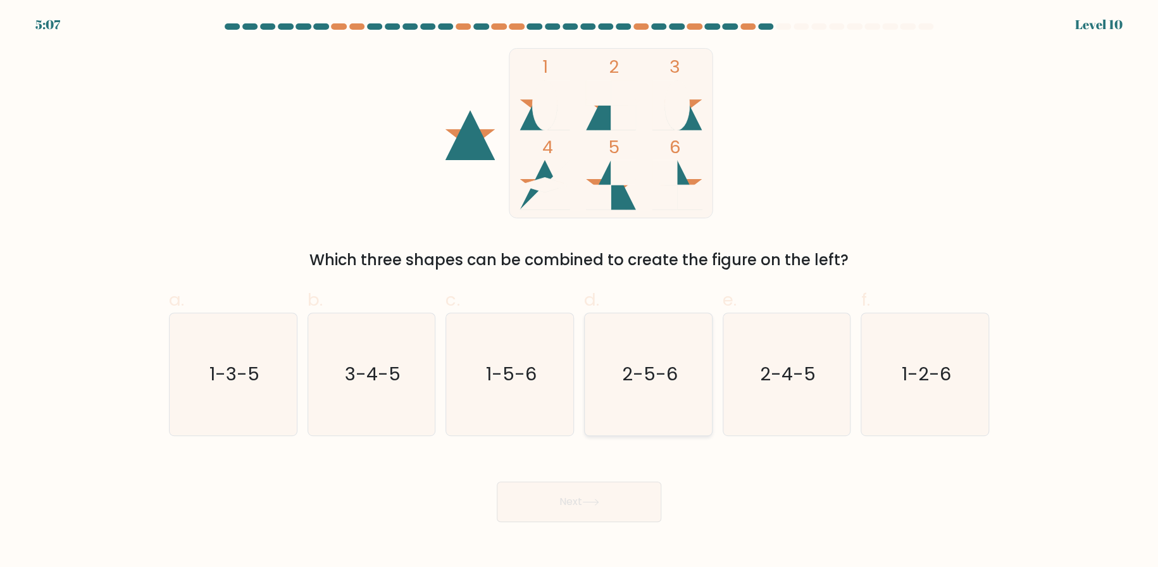
click at [644, 376] on text "2-5-6" at bounding box center [650, 373] width 56 height 25
click at [580, 292] on input "d. 2-5-6" at bounding box center [579, 288] width 1 height 8
radio input "true"
click at [605, 499] on button "Next" at bounding box center [579, 502] width 165 height 41
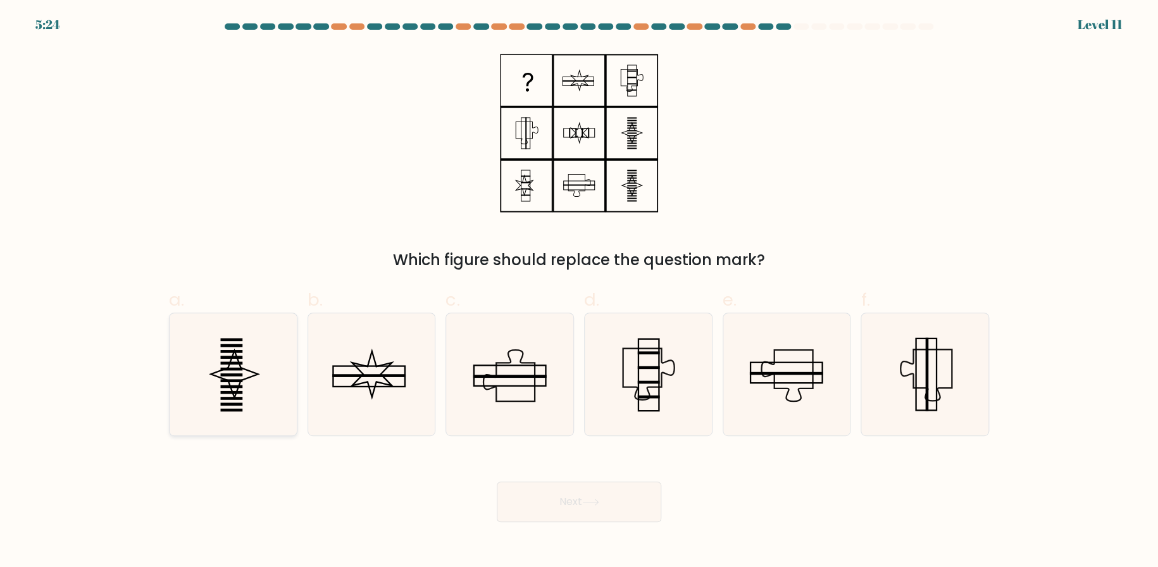
click at [204, 355] on icon at bounding box center [233, 374] width 122 height 122
click at [579, 292] on input "a." at bounding box center [579, 288] width 1 height 8
radio input "true"
click at [617, 508] on button "Next" at bounding box center [579, 502] width 165 height 41
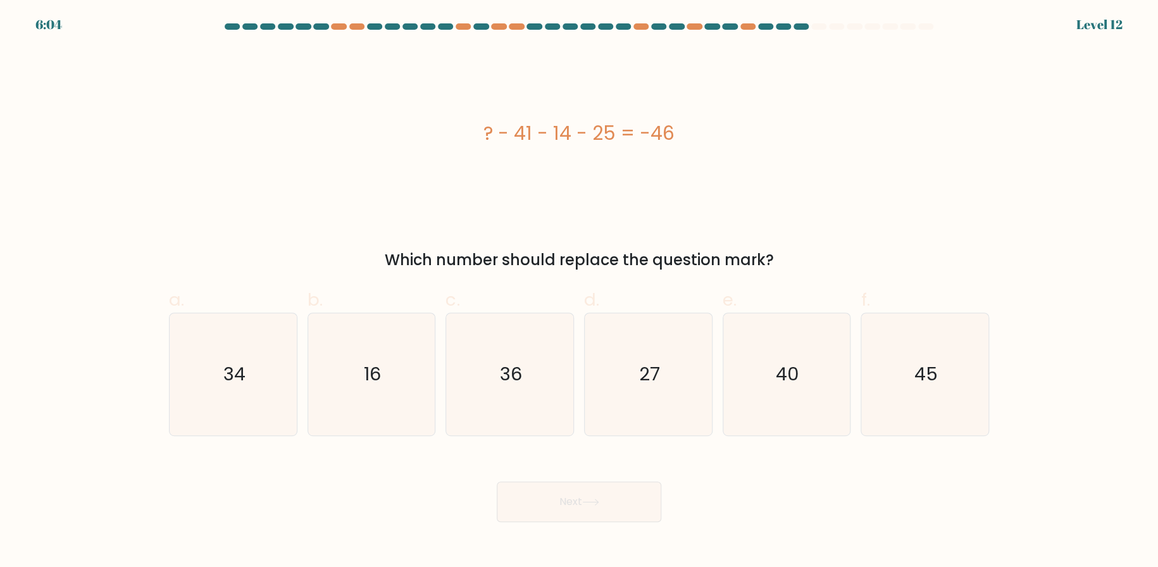
drag, startPoint x: 479, startPoint y: 122, endPoint x: 784, endPoint y: 267, distance: 338.4
click at [784, 267] on div "? - 41 - 14 - 25 = -46 Which number should replace the question mark?" at bounding box center [579, 159] width 836 height 223
copy div "? - 41 - 14 - 25 = -46 Which number should replace the question mark?"
click at [352, 211] on div "? - 41 - 14 - 25 = -46" at bounding box center [579, 133] width 820 height 170
click at [251, 349] on icon "34" at bounding box center [233, 374] width 122 height 122
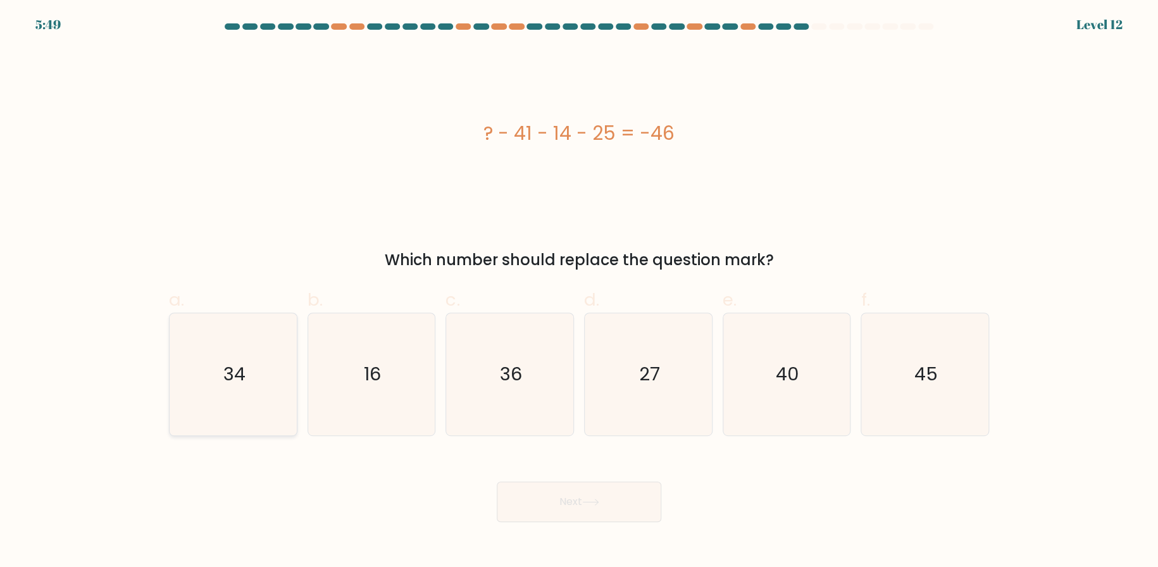
click at [579, 292] on input "a. 34" at bounding box center [579, 288] width 1 height 8
radio input "true"
click at [573, 494] on button "Next" at bounding box center [579, 502] width 165 height 41
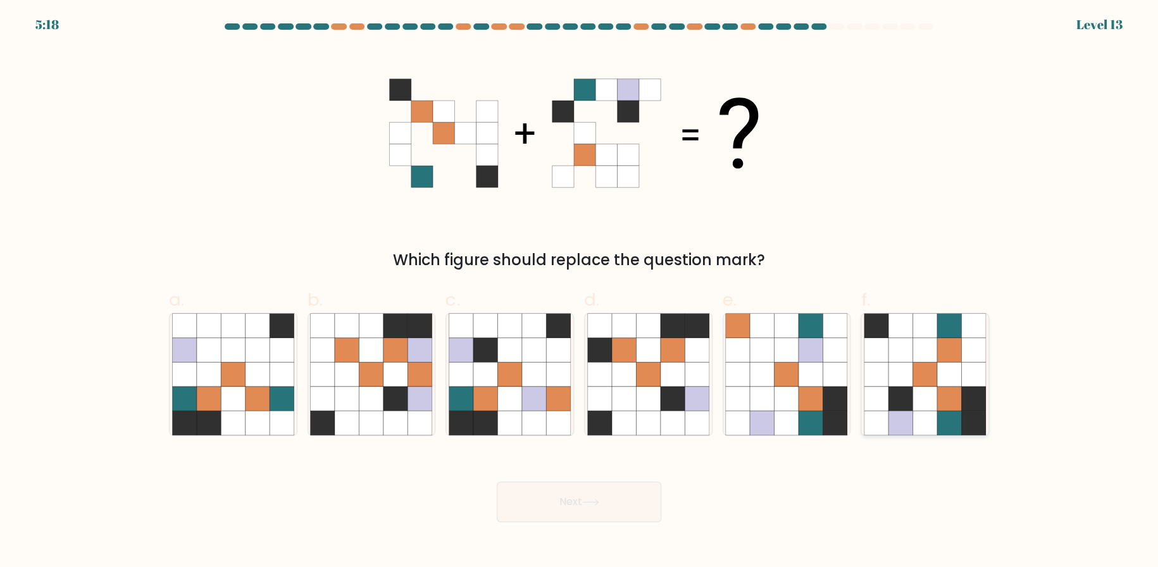
click at [938, 374] on icon at bounding box center [950, 374] width 24 height 24
click at [580, 292] on input "f." at bounding box center [579, 288] width 1 height 8
radio input "true"
click at [537, 496] on button "Next" at bounding box center [579, 502] width 165 height 41
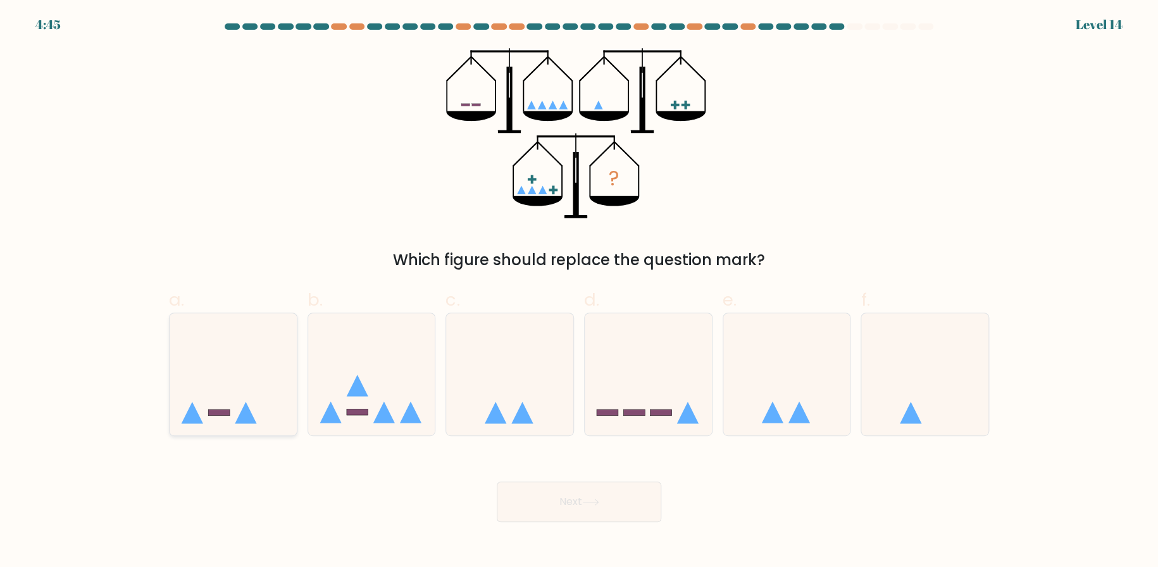
click at [222, 413] on rect at bounding box center [219, 413] width 22 height 6
click at [579, 292] on input "a." at bounding box center [579, 288] width 1 height 8
radio input "true"
click at [637, 505] on button "Next" at bounding box center [579, 502] width 165 height 41
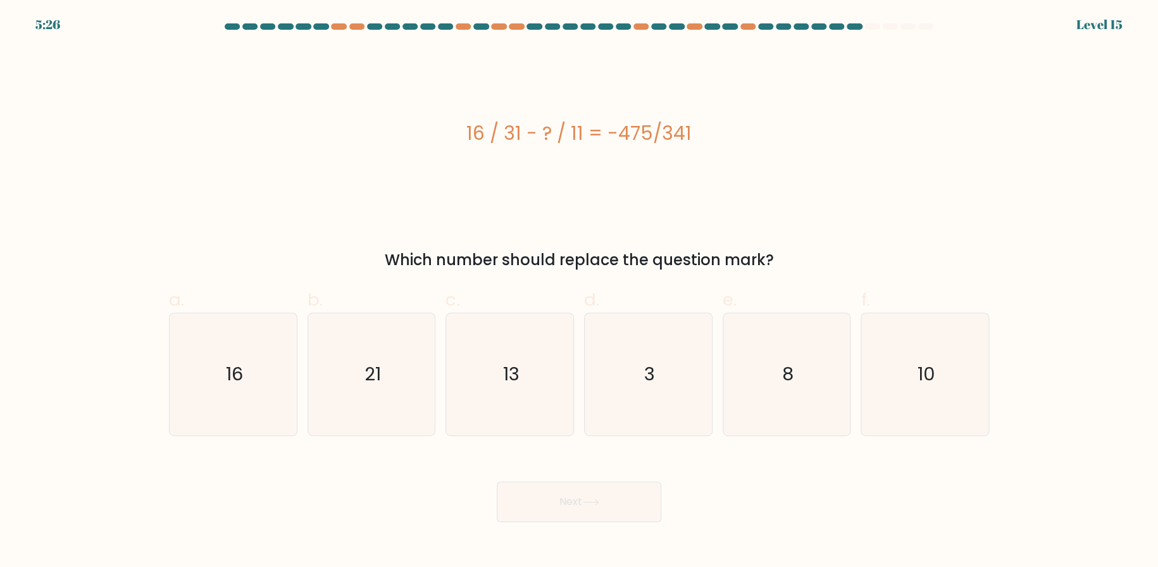
drag, startPoint x: 467, startPoint y: 130, endPoint x: 772, endPoint y: 248, distance: 327.1
click at [772, 248] on div "16 / 31 - ? / 11 = -475/341 Which number should replace the question mark?" at bounding box center [579, 159] width 836 height 223
copy div "16 / 31 - ? / 11 = -475/341 Which number should replace the question mark?"
click at [354, 376] on icon "21" at bounding box center [371, 374] width 122 height 122
click at [579, 292] on input "b. 21" at bounding box center [579, 288] width 1 height 8
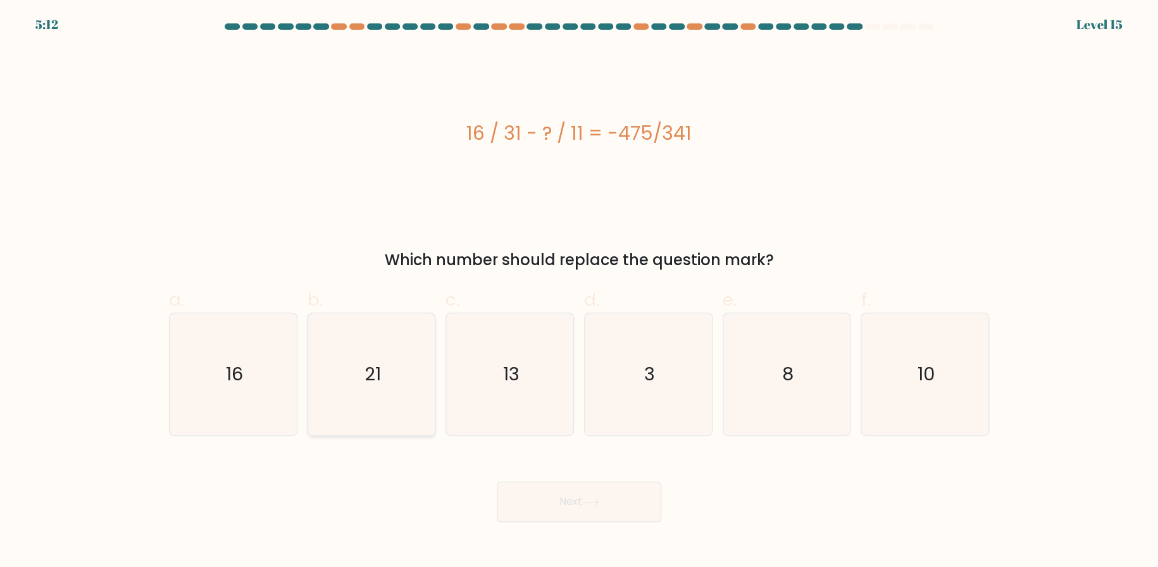
radio input "true"
click at [599, 508] on button "Next" at bounding box center [579, 502] width 165 height 41
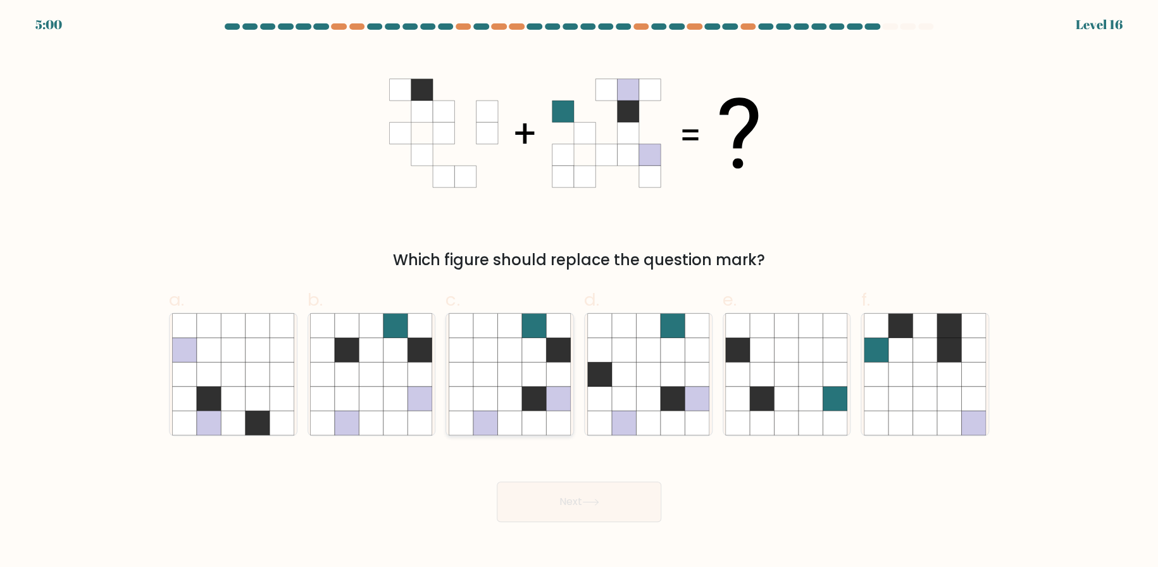
click at [556, 327] on icon at bounding box center [558, 325] width 24 height 24
click at [579, 292] on input "c." at bounding box center [579, 288] width 1 height 8
radio input "true"
click at [587, 506] on button "Next" at bounding box center [579, 502] width 165 height 41
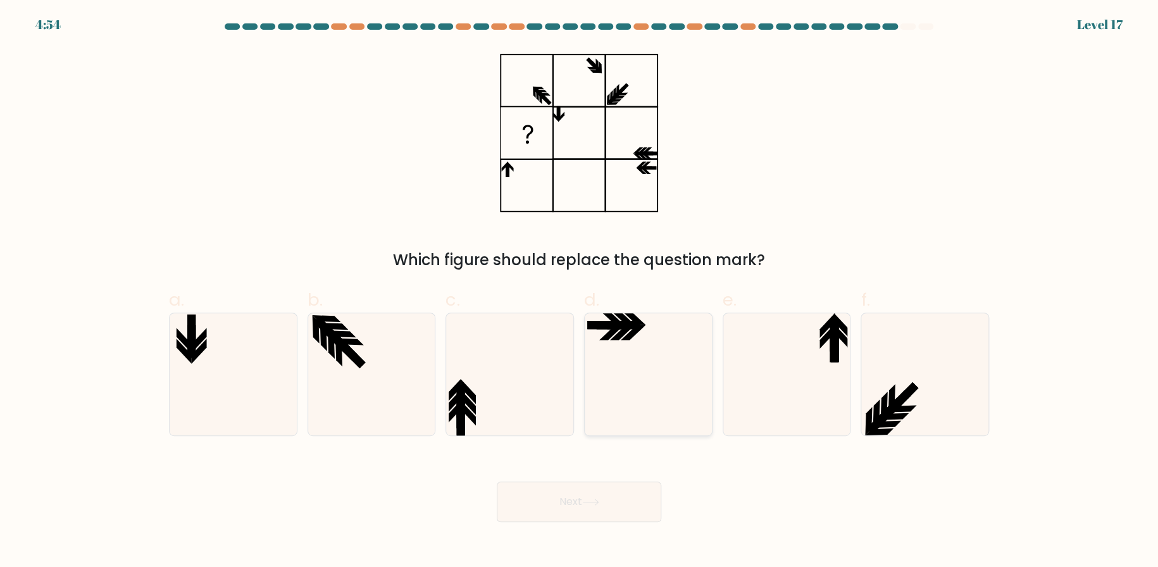
click at [646, 387] on icon at bounding box center [648, 374] width 122 height 122
click at [580, 292] on input "d." at bounding box center [579, 288] width 1 height 8
radio input "true"
click at [589, 499] on icon at bounding box center [590, 502] width 17 height 7
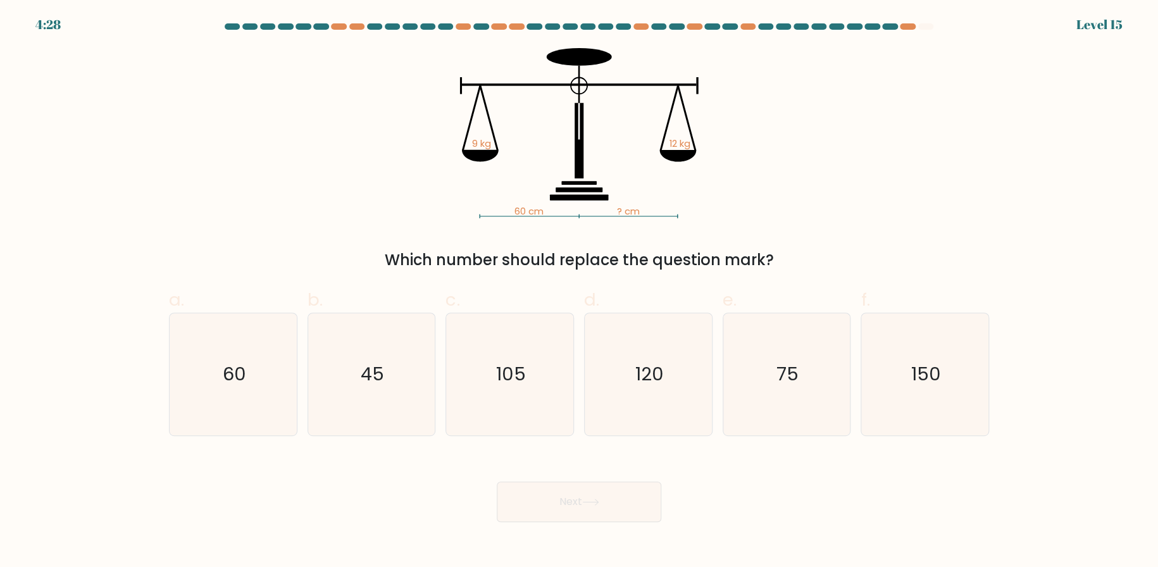
drag, startPoint x: 749, startPoint y: 189, endPoint x: 749, endPoint y: 198, distance: 8.9
click at [749, 189] on icon "60 cm ? cm 9 kg 12 kg" at bounding box center [579, 133] width 380 height 170
drag, startPoint x: 660, startPoint y: 394, endPoint x: 656, endPoint y: 401, distance: 8.2
click at [660, 394] on icon "120" at bounding box center [648, 374] width 122 height 122
click at [580, 292] on input "d. 120" at bounding box center [579, 288] width 1 height 8
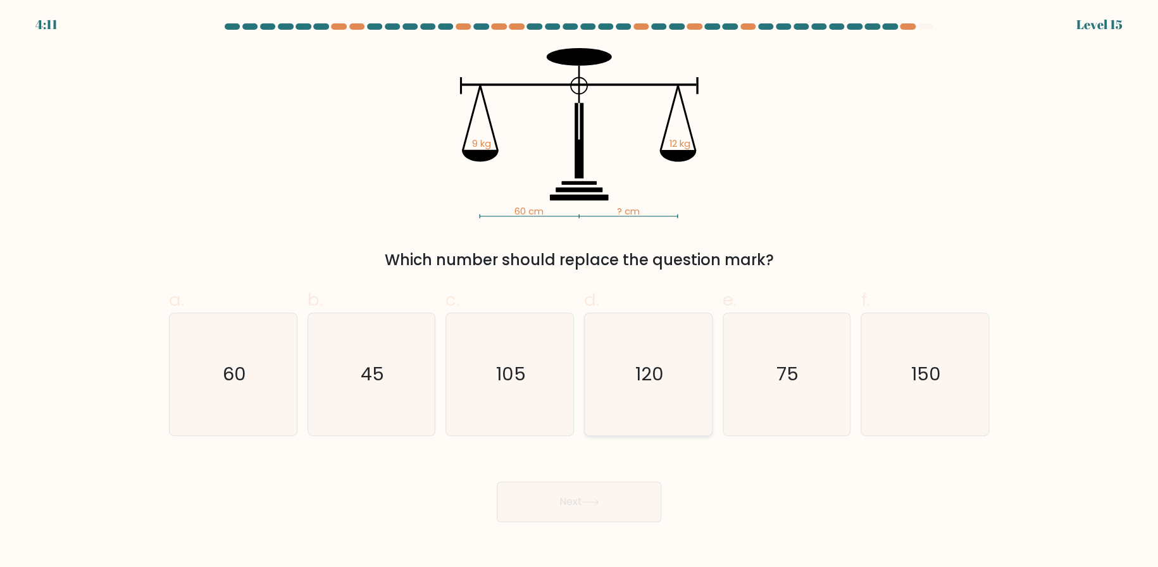
radio input "true"
click at [852, 379] on div "e. 75" at bounding box center [787, 361] width 139 height 149
click at [816, 382] on icon "75" at bounding box center [786, 374] width 122 height 122
click at [580, 292] on input "e. 75" at bounding box center [579, 288] width 1 height 8
radio input "true"
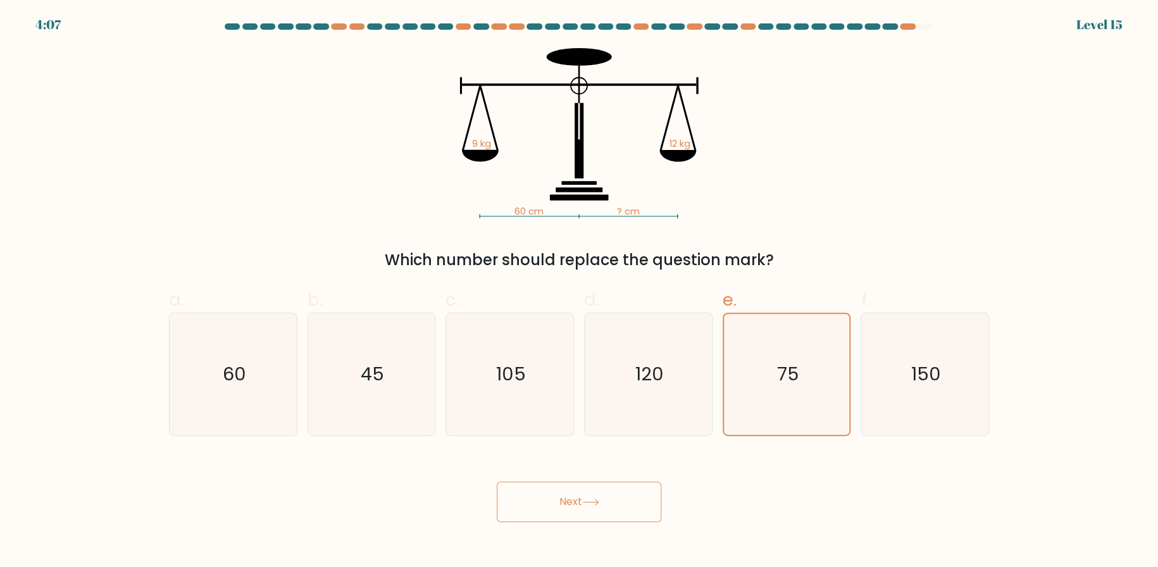
click at [601, 495] on button "Next" at bounding box center [579, 502] width 165 height 41
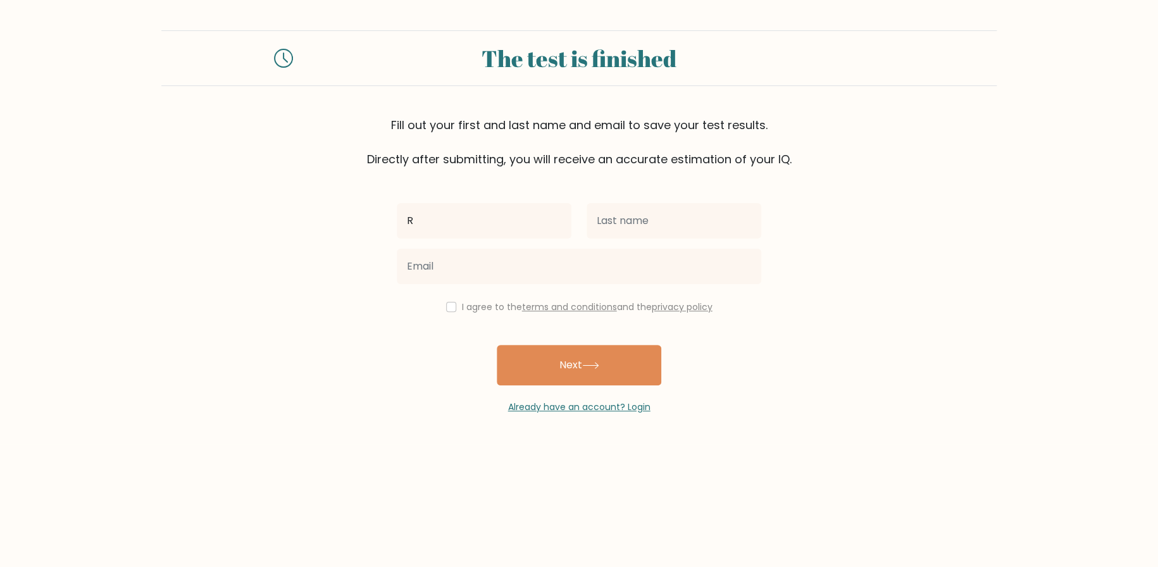
type input "Rizza Mae"
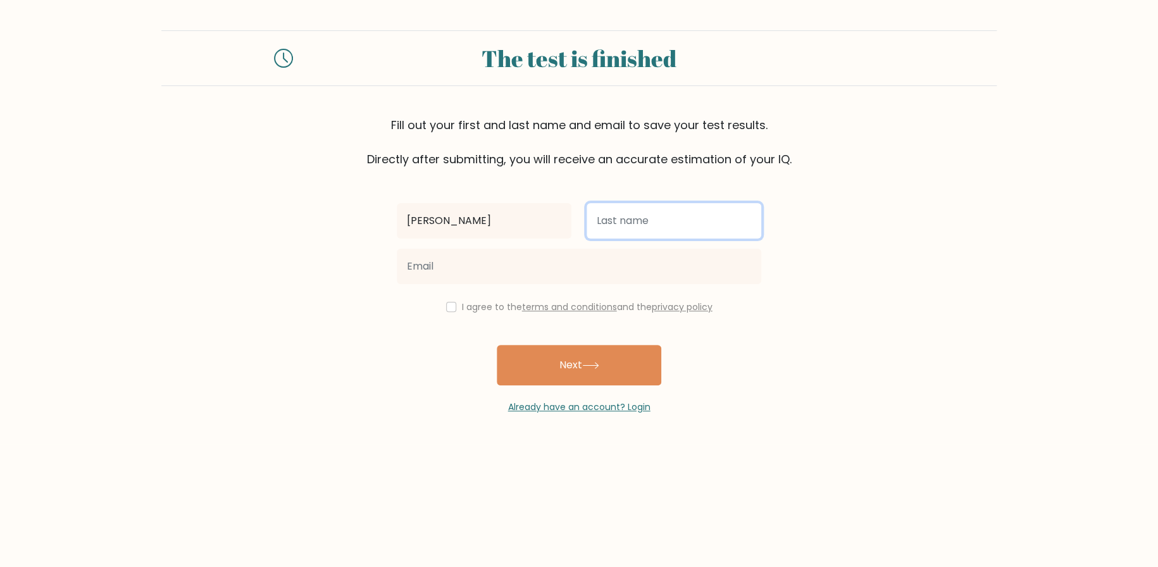
click at [622, 215] on input "text" at bounding box center [674, 220] width 175 height 35
type input "Macatangay"
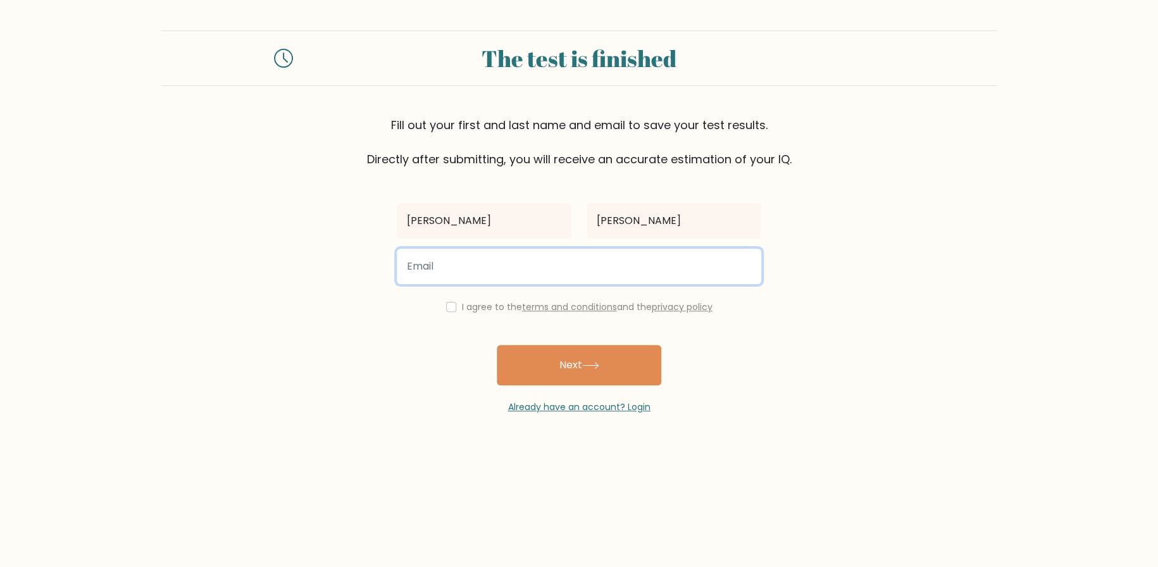
click at [519, 267] on input "email" at bounding box center [579, 266] width 365 height 35
type input "isha.macatangay@gmail.com"
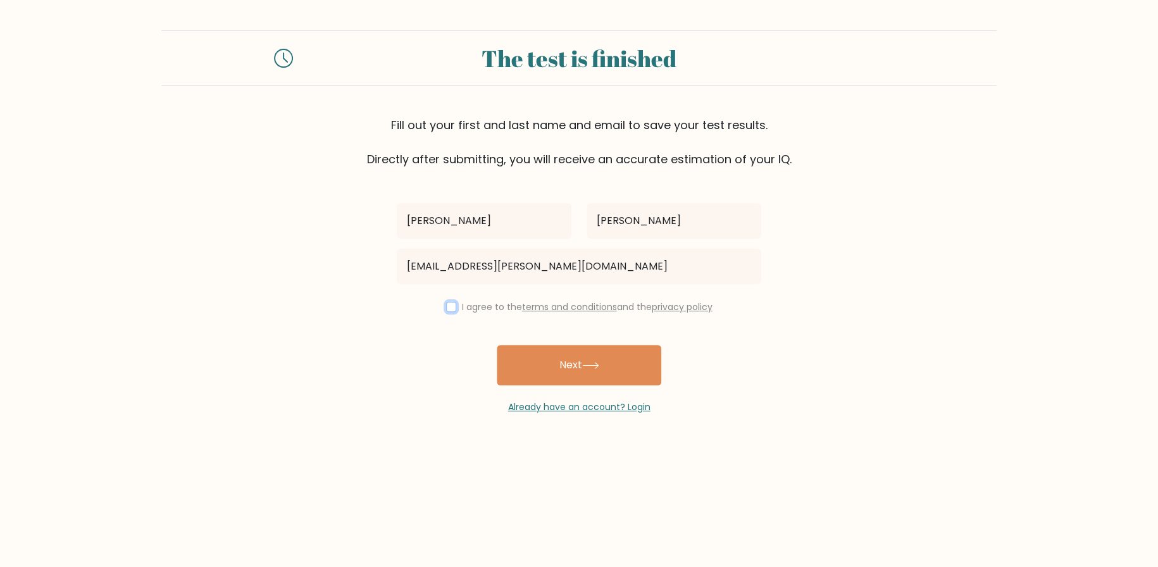
click at [446, 307] on input "checkbox" at bounding box center [451, 307] width 10 height 10
checkbox input "true"
click at [546, 372] on button "Next" at bounding box center [579, 365] width 165 height 41
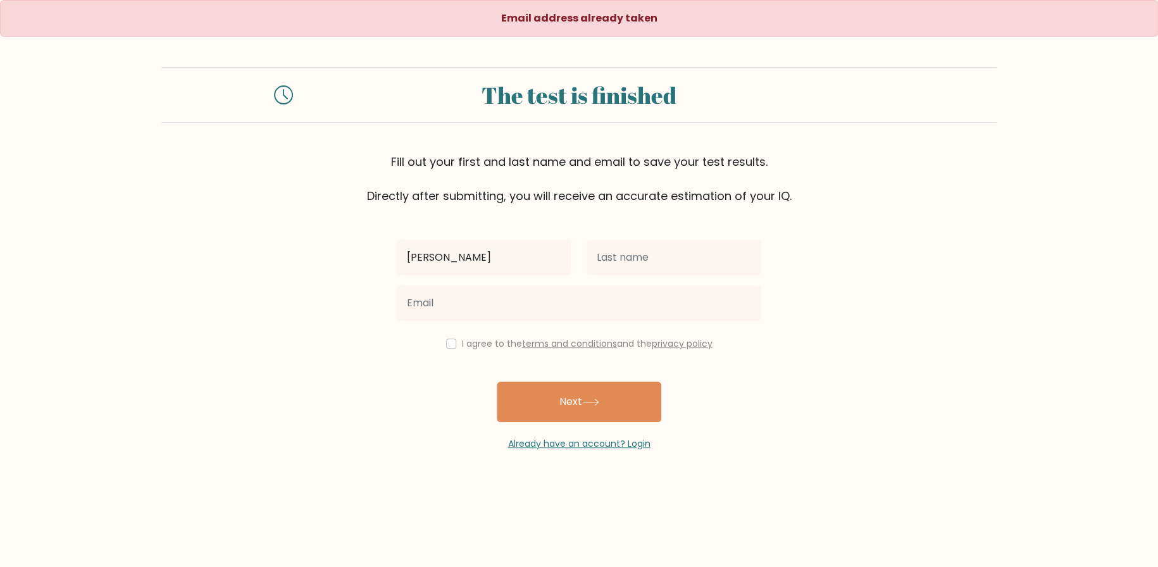
type input "[PERSON_NAME]"
click at [659, 258] on input "text" at bounding box center [674, 257] width 175 height 35
type input "[PERSON_NAME]"
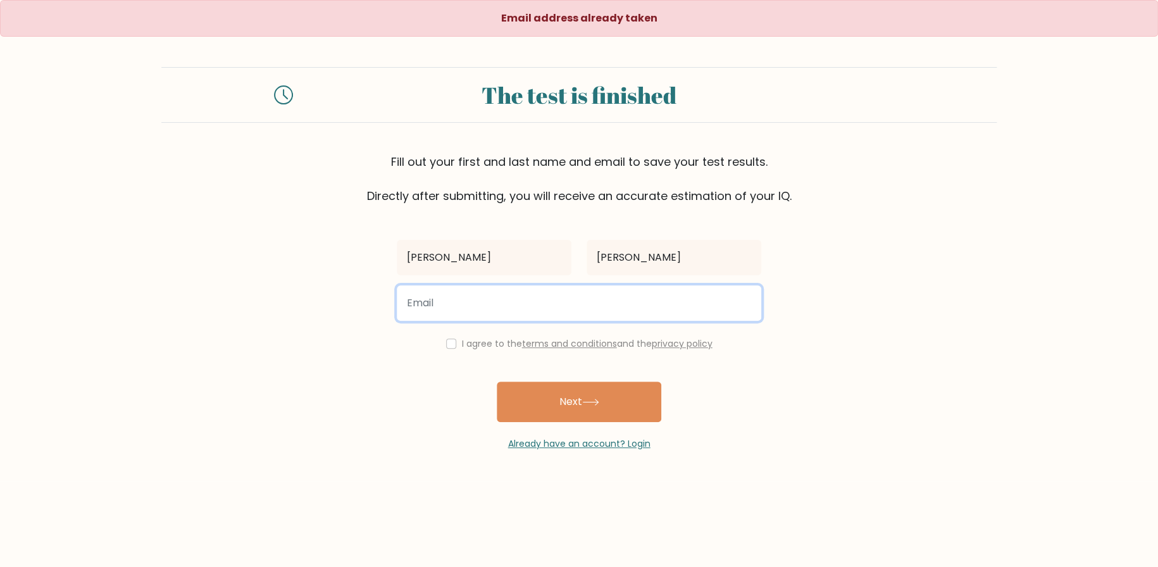
click at [506, 307] on input "email" at bounding box center [579, 302] width 365 height 35
type input "[EMAIL_ADDRESS][PERSON_NAME][DOMAIN_NAME]"
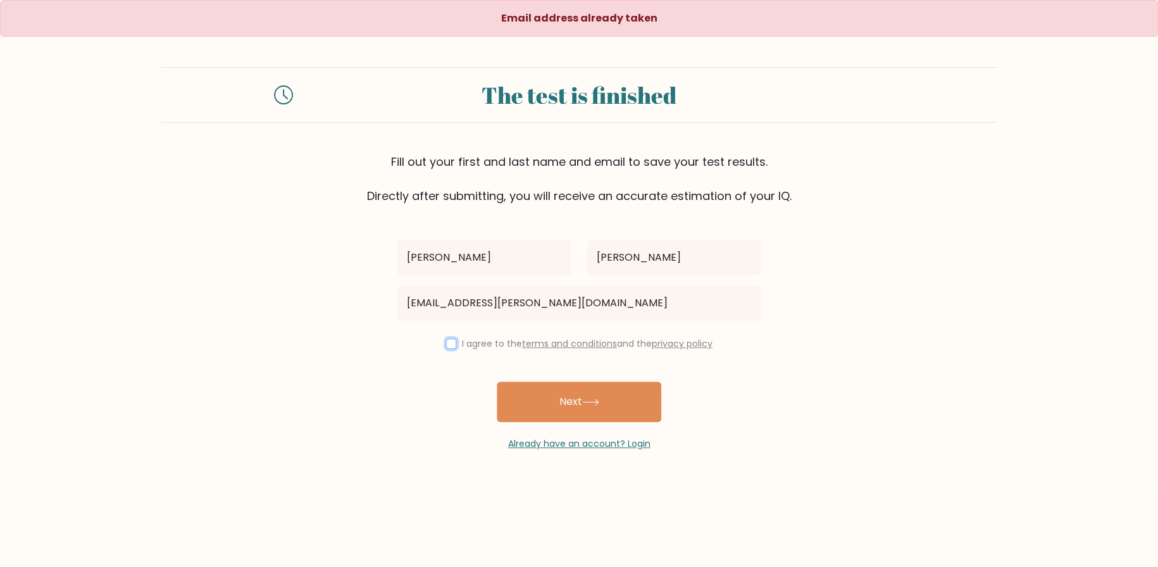
click at [446, 341] on input "checkbox" at bounding box center [451, 344] width 10 height 10
checkbox input "true"
click at [553, 399] on button "Next" at bounding box center [579, 402] width 165 height 41
click at [555, 441] on link "Already have an account? Login" at bounding box center [579, 443] width 142 height 13
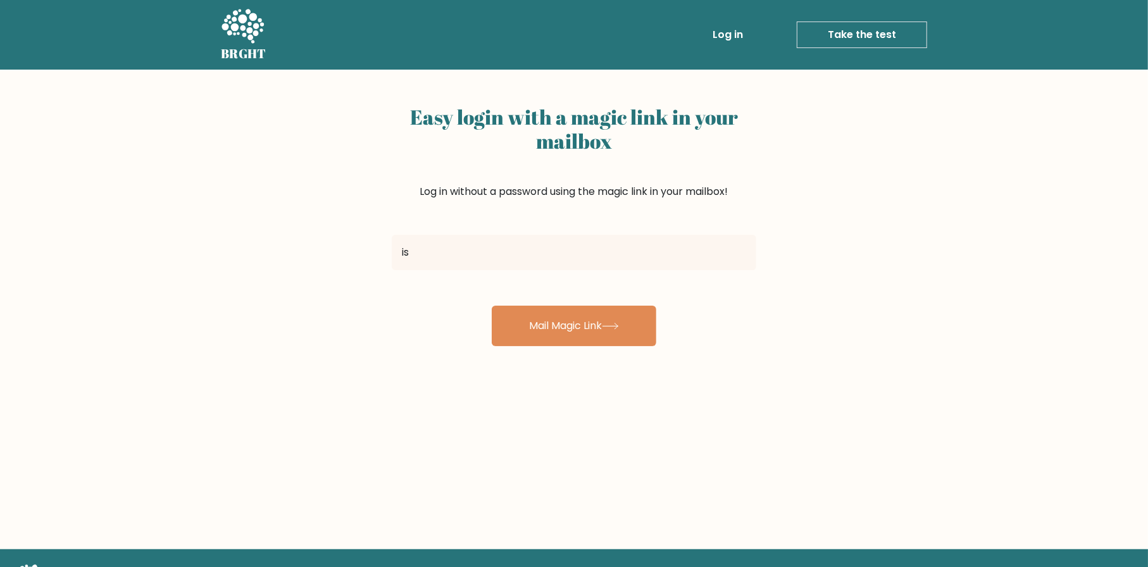
type input "isha.macatangay@gmail.com"
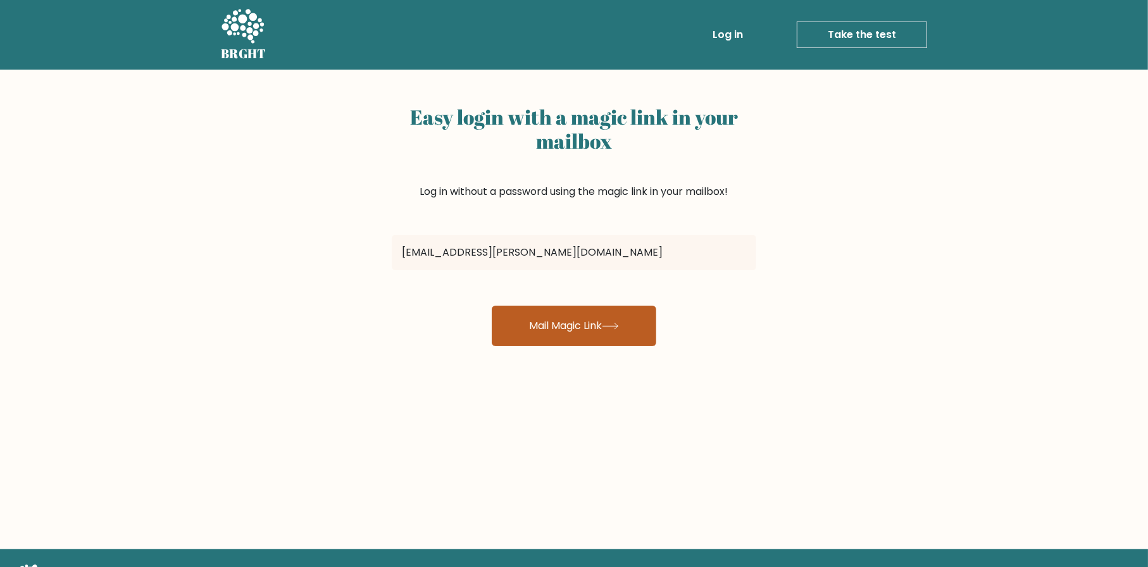
click at [561, 328] on button "Mail Magic Link" at bounding box center [574, 326] width 165 height 41
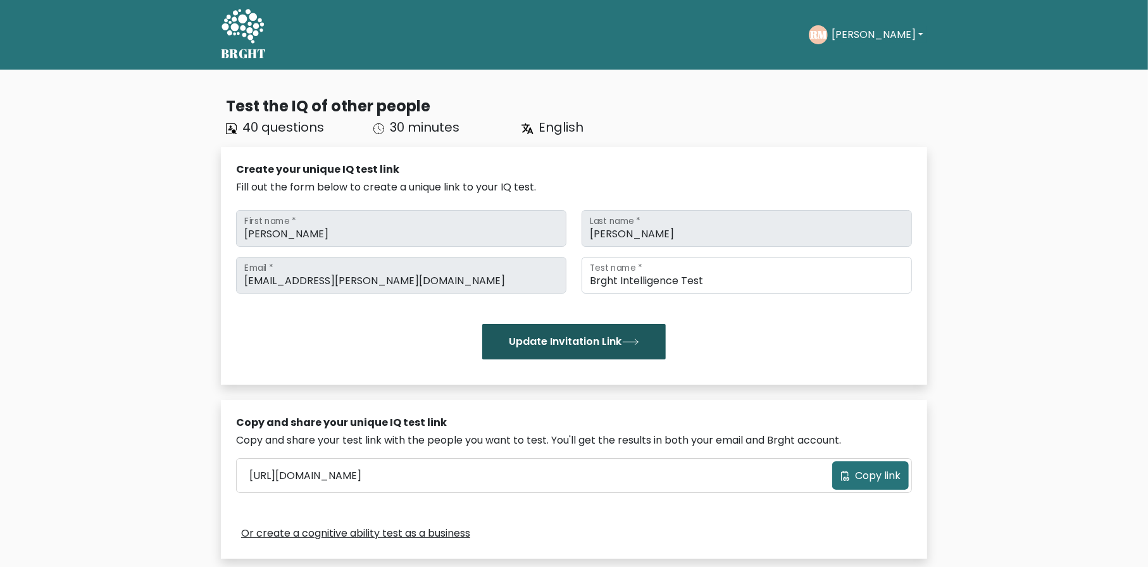
click at [570, 344] on button "Update Invitation Link" at bounding box center [574, 341] width 184 height 35
click at [874, 31] on button "[PERSON_NAME]" at bounding box center [877, 35] width 99 height 16
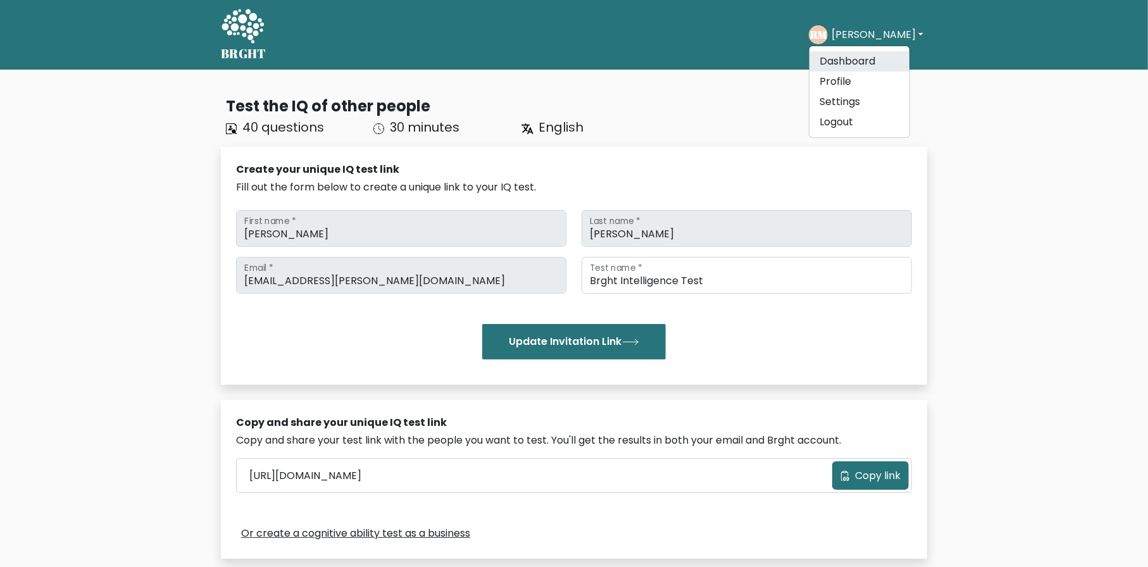
click at [872, 55] on link "Dashboard" at bounding box center [860, 61] width 100 height 20
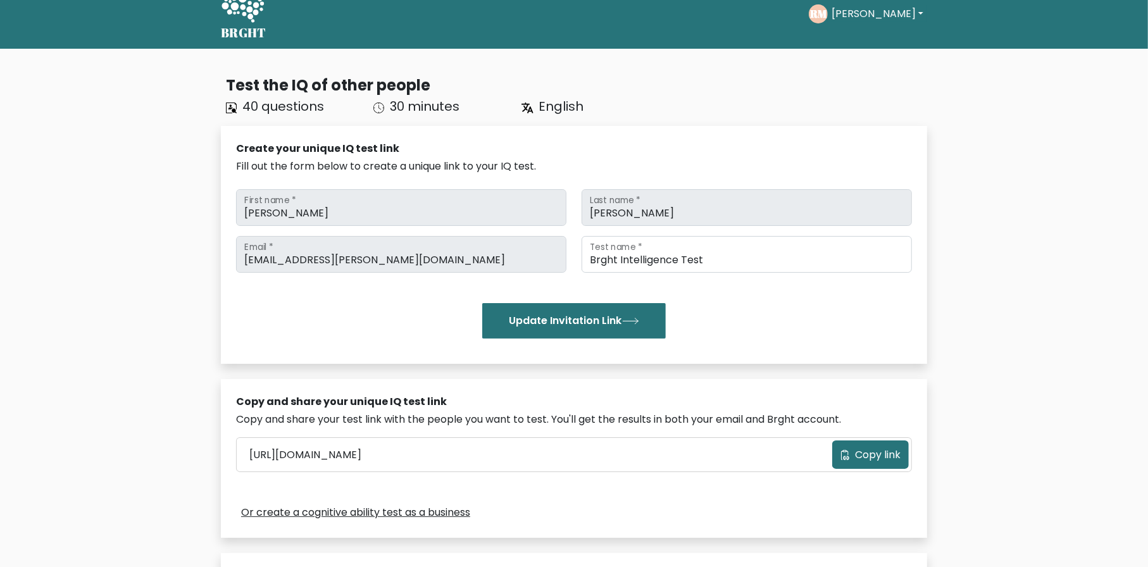
scroll to position [190, 0]
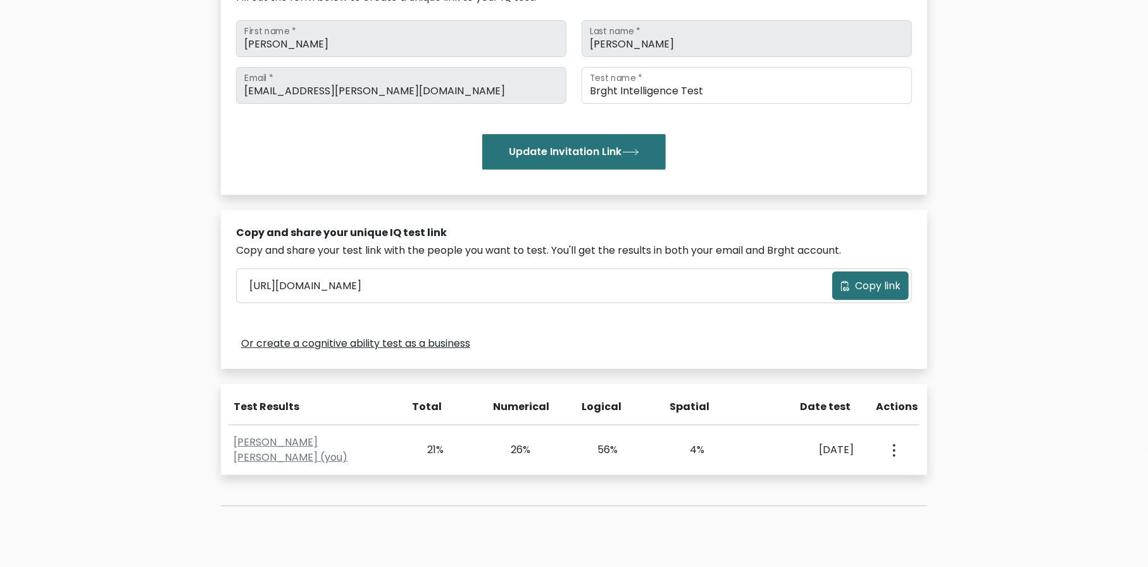
click at [370, 345] on link "Or create a cognitive ability test as a business" at bounding box center [355, 343] width 229 height 15
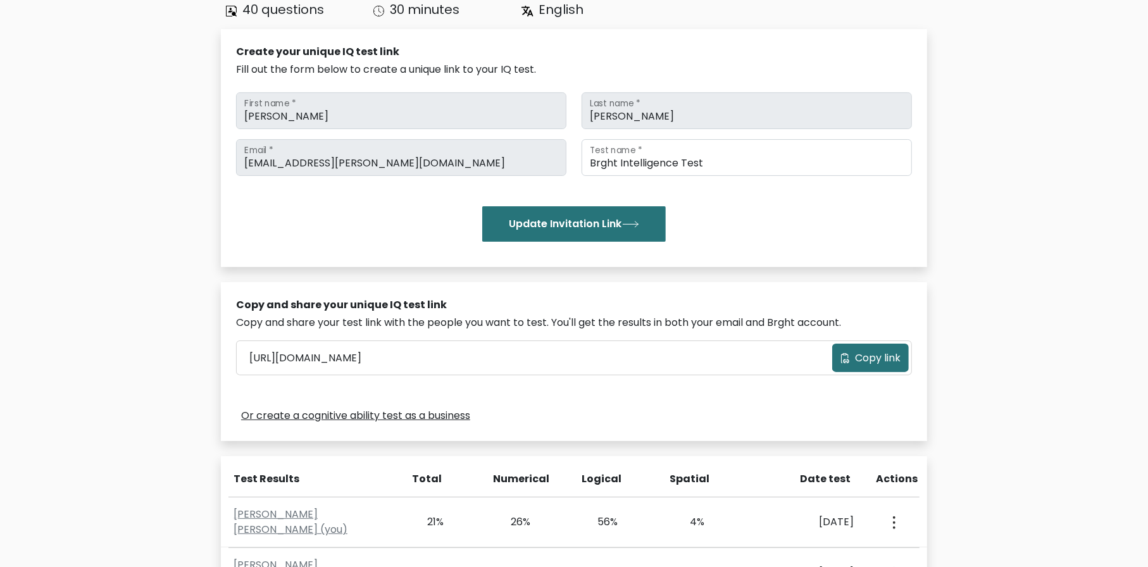
scroll to position [253, 0]
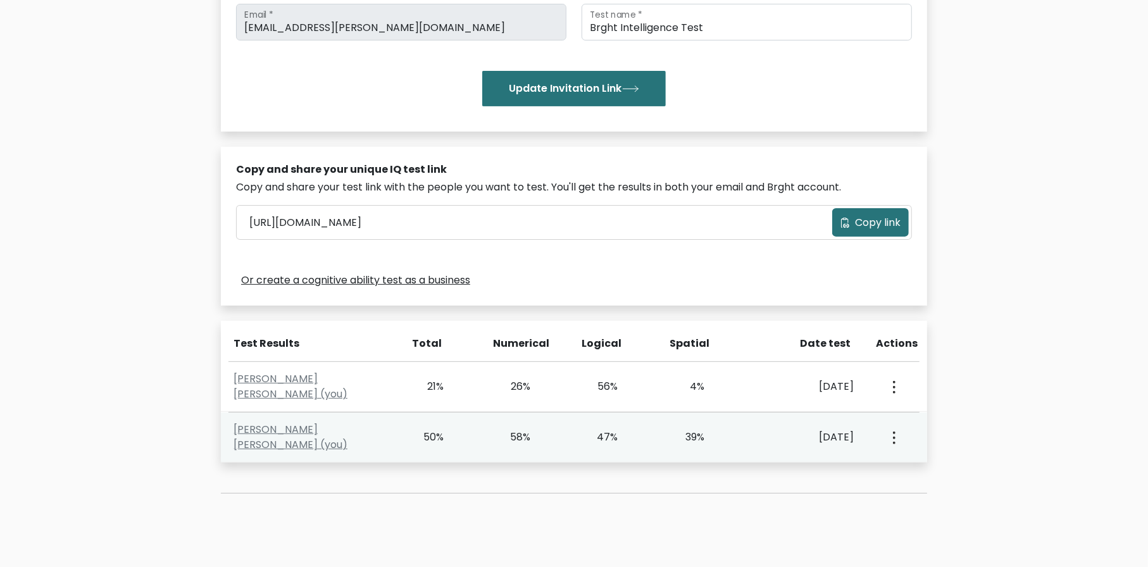
click at [479, 441] on div "50%" at bounding box center [443, 437] width 87 height 15
click at [339, 434] on link "[PERSON_NAME] [PERSON_NAME] (you)" at bounding box center [291, 437] width 114 height 30
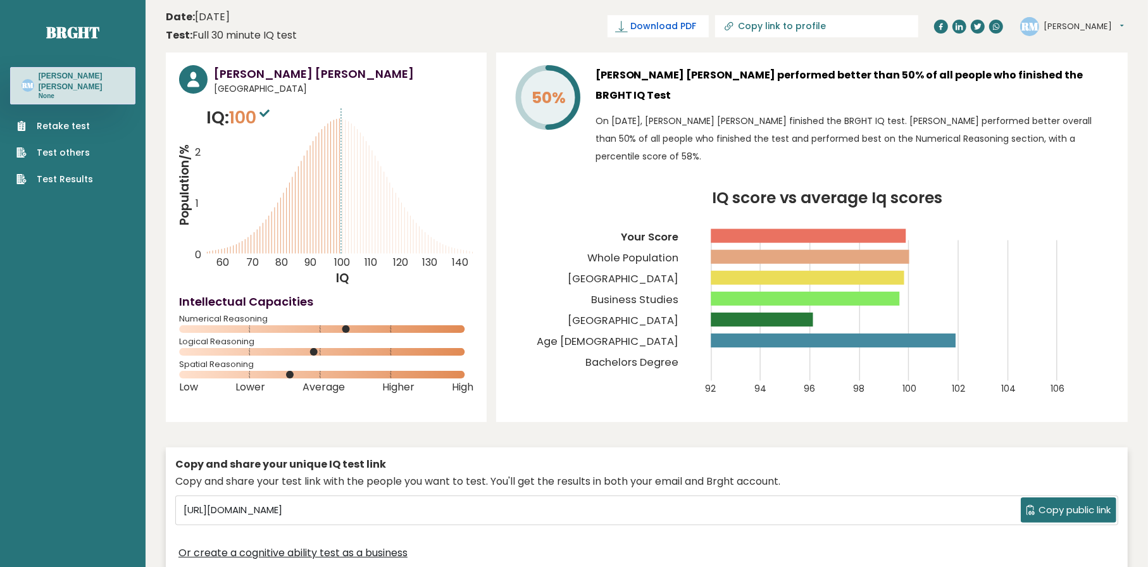
click at [696, 25] on span "Download PDF" at bounding box center [663, 26] width 66 height 13
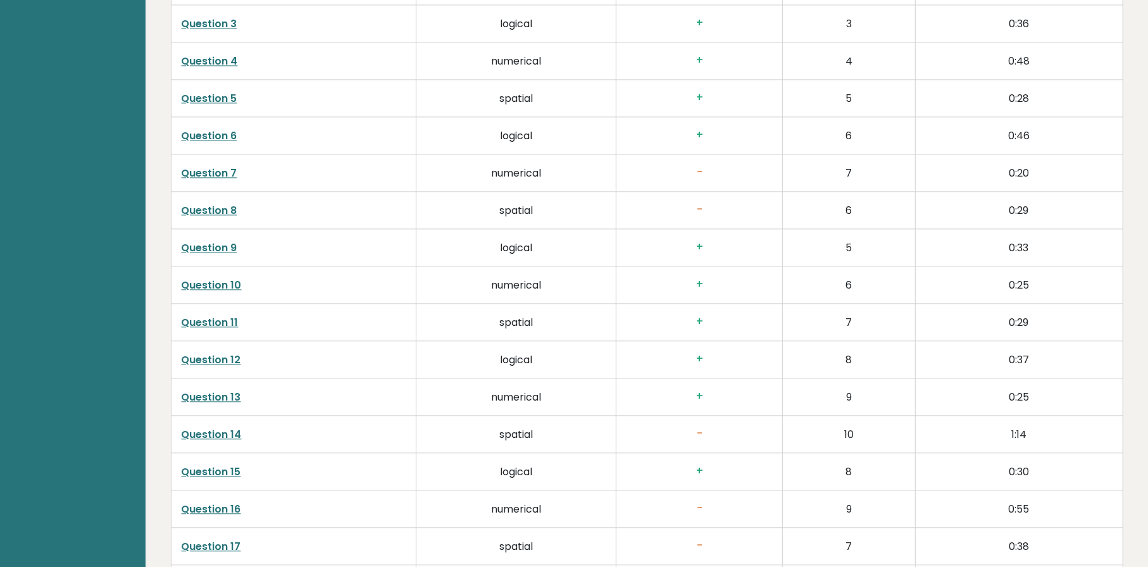
scroll to position [2250, 0]
